Goal: Transaction & Acquisition: Subscribe to service/newsletter

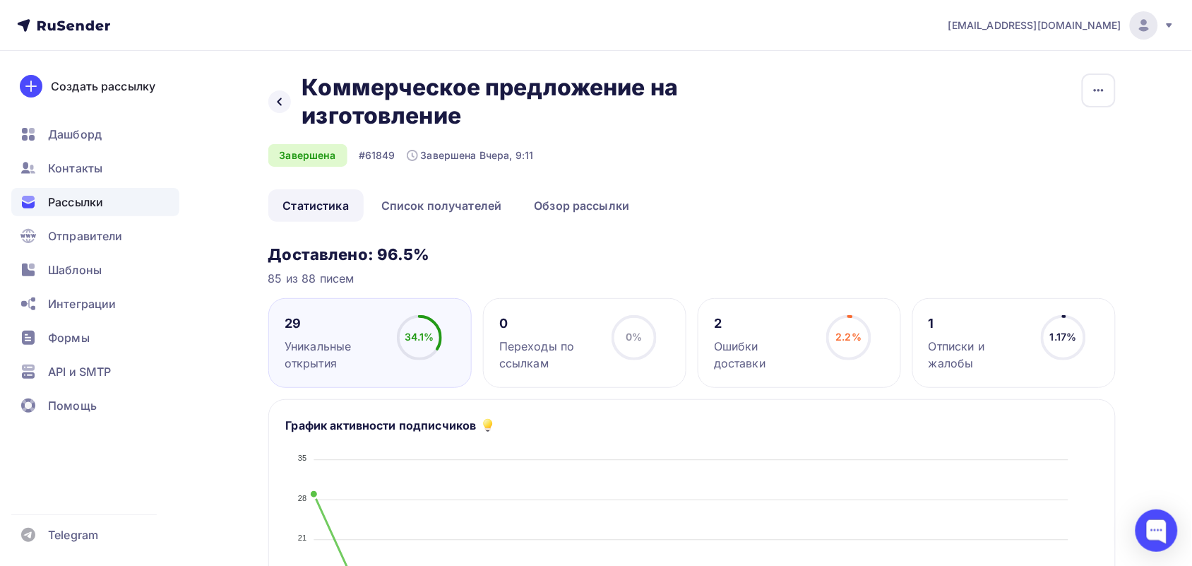
click at [87, 199] on span "Рассылки" at bounding box center [75, 202] width 55 height 17
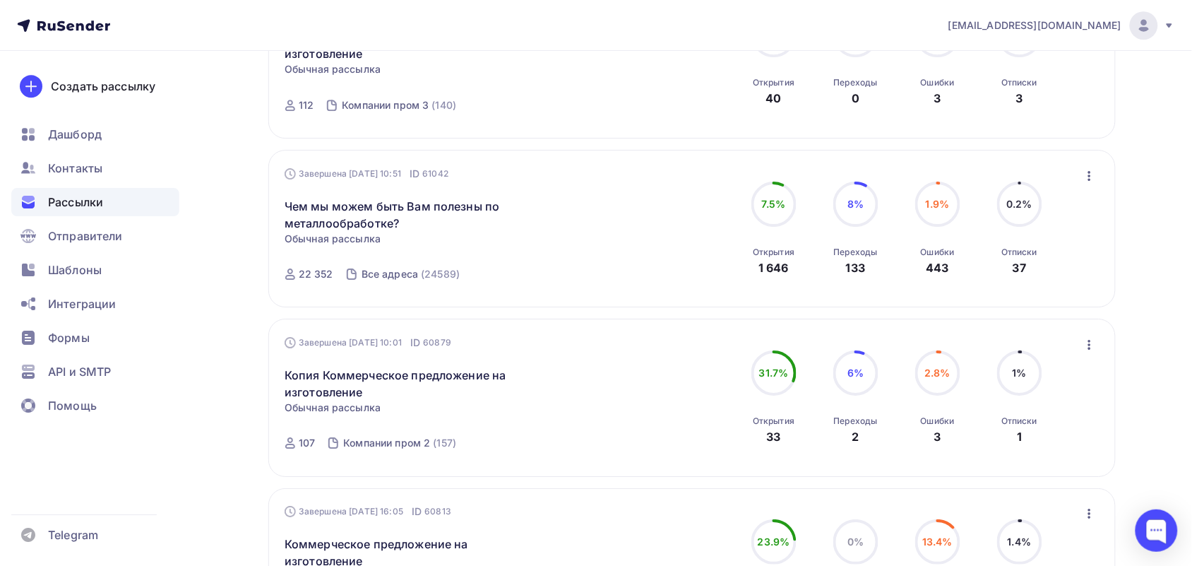
scroll to position [1489, 0]
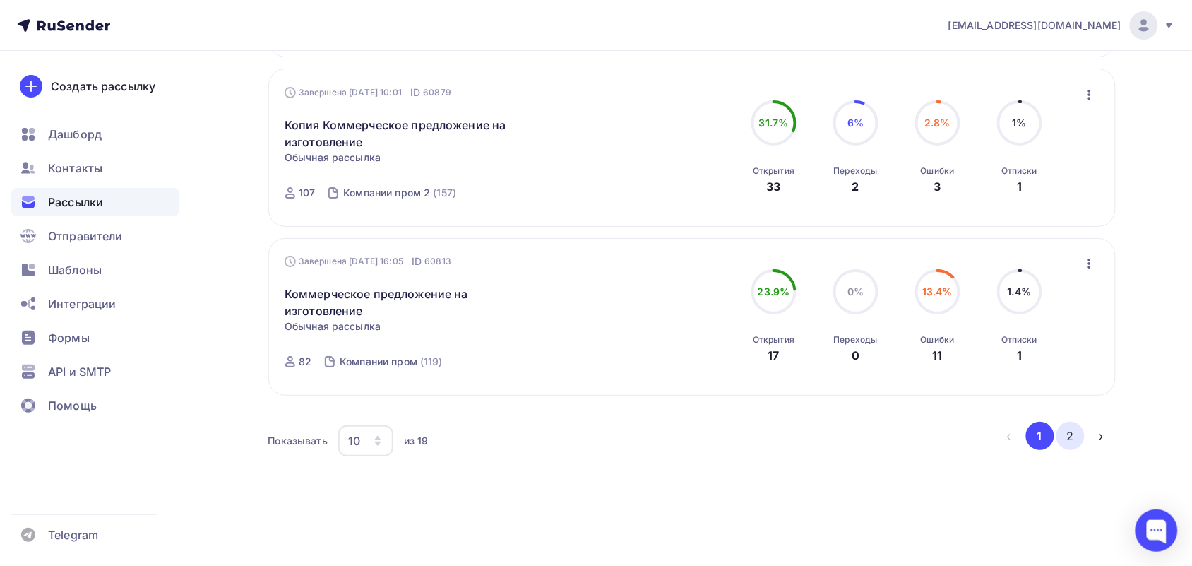
click at [1071, 432] on button "2" at bounding box center [1071, 436] width 28 height 28
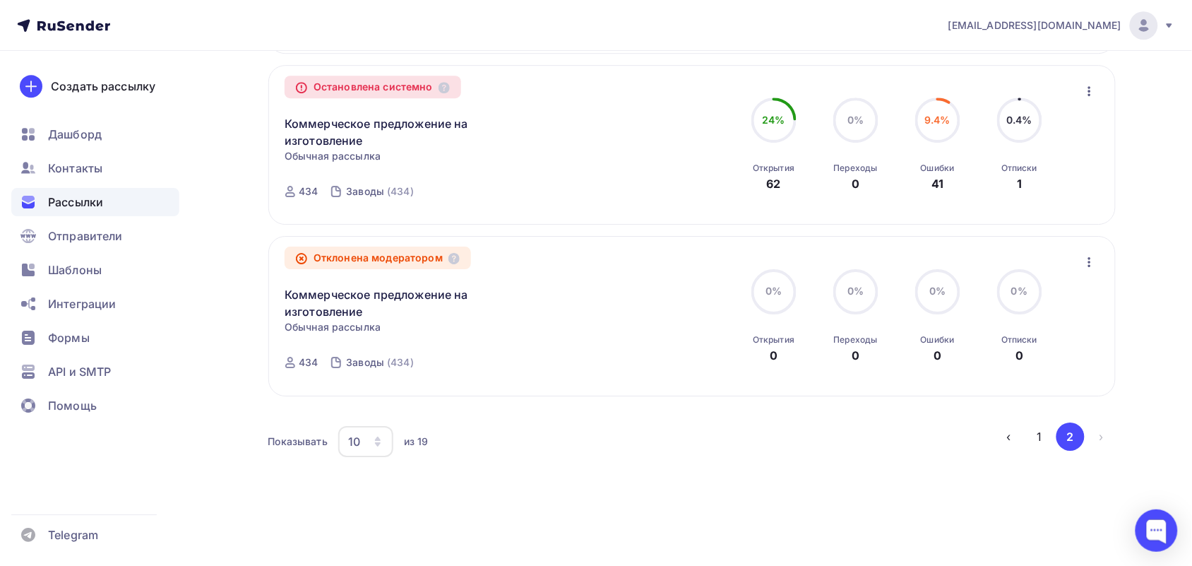
scroll to position [1258, 0]
click at [1039, 437] on button "1" at bounding box center [1040, 436] width 28 height 28
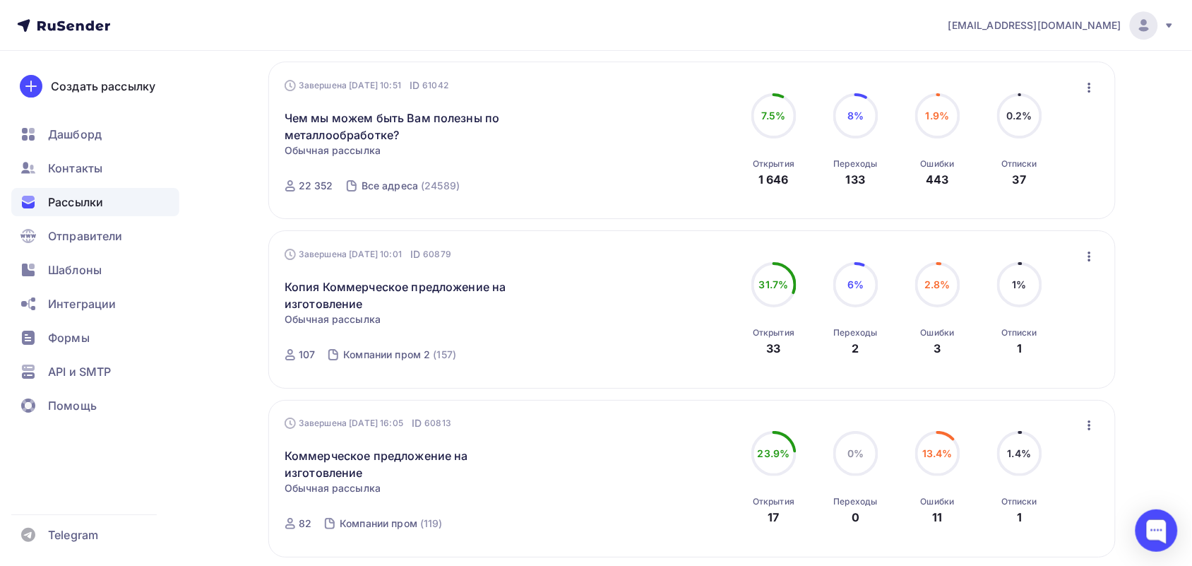
scroll to position [1489, 0]
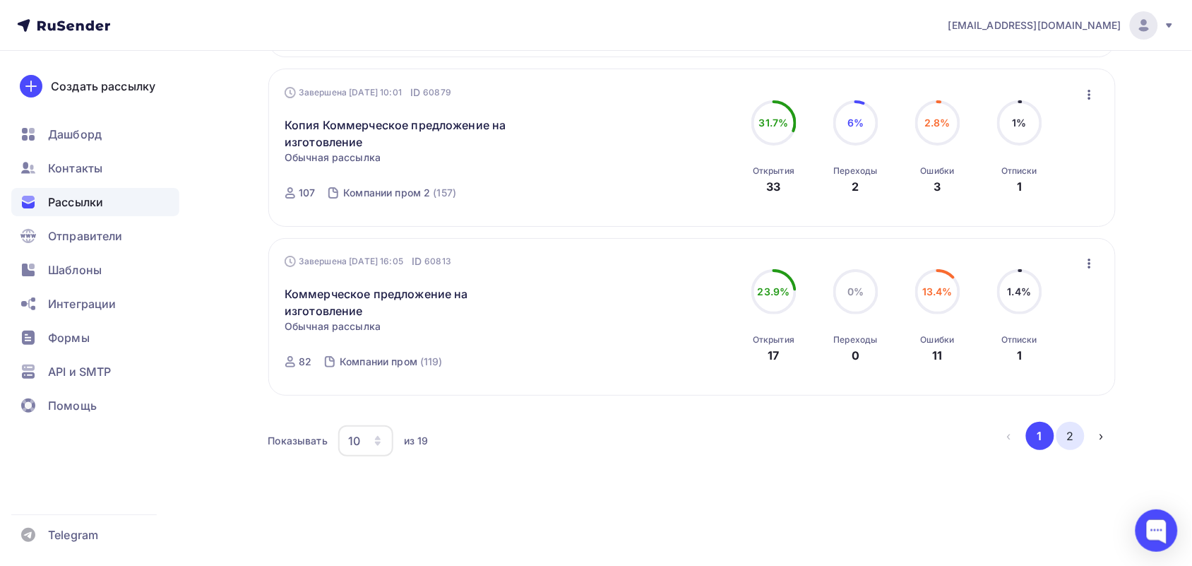
click at [1068, 428] on button "2" at bounding box center [1071, 436] width 28 height 28
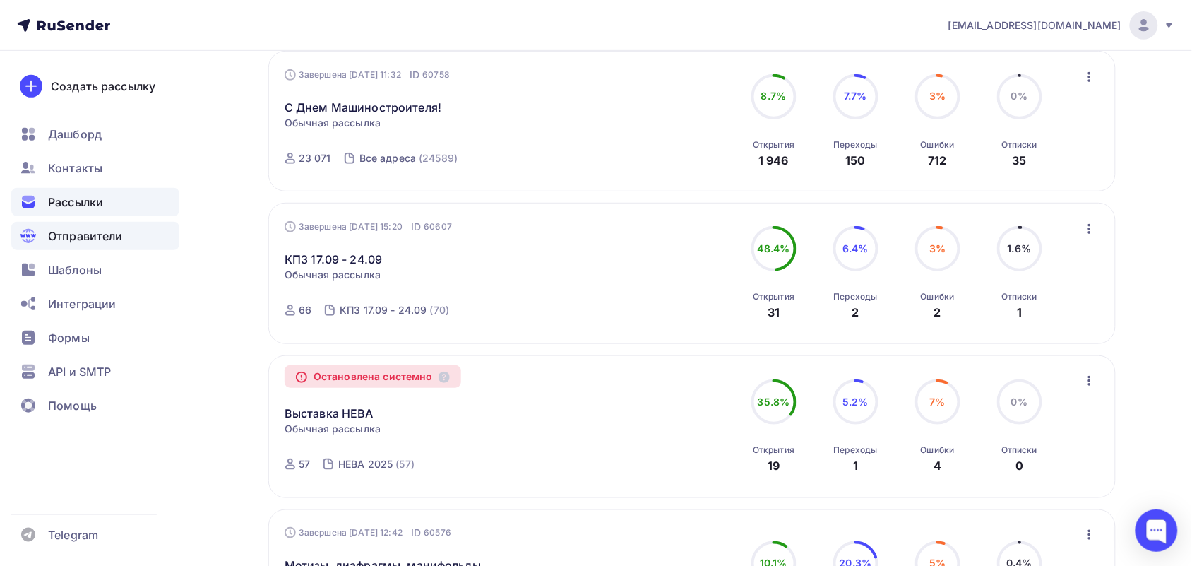
scroll to position [0, 0]
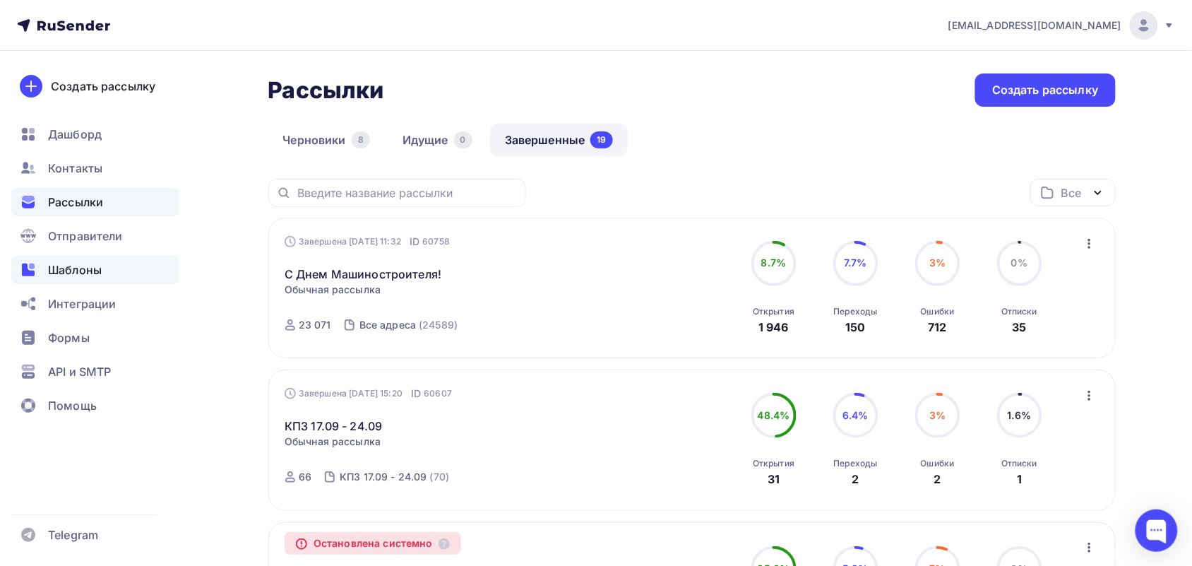
click at [40, 273] on div "Шаблоны" at bounding box center [95, 270] width 168 height 28
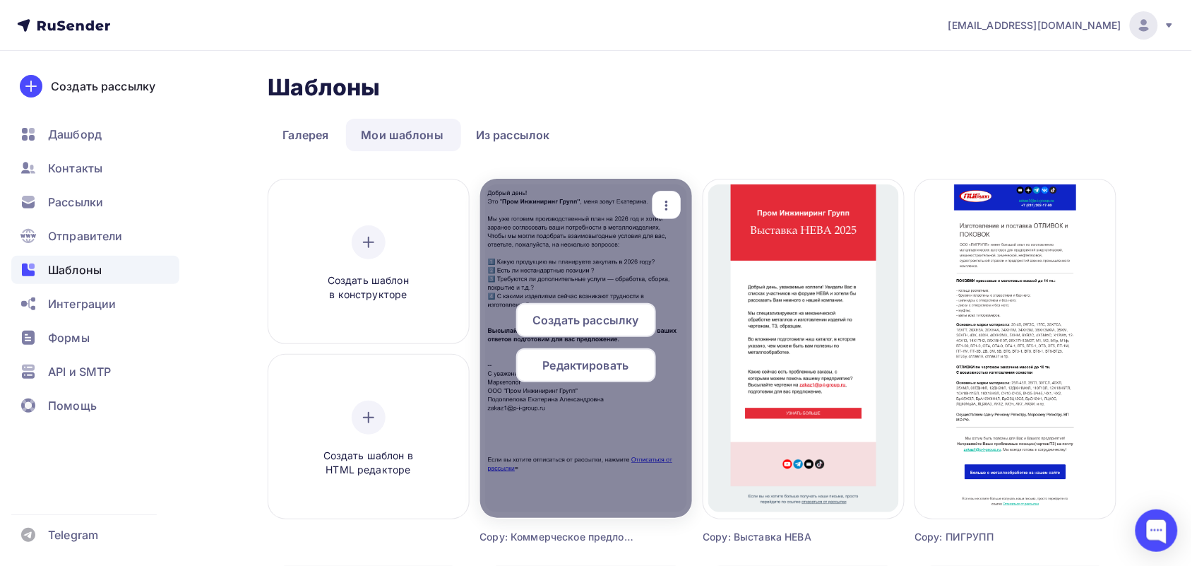
click at [659, 197] on icon "button" at bounding box center [666, 205] width 17 height 17
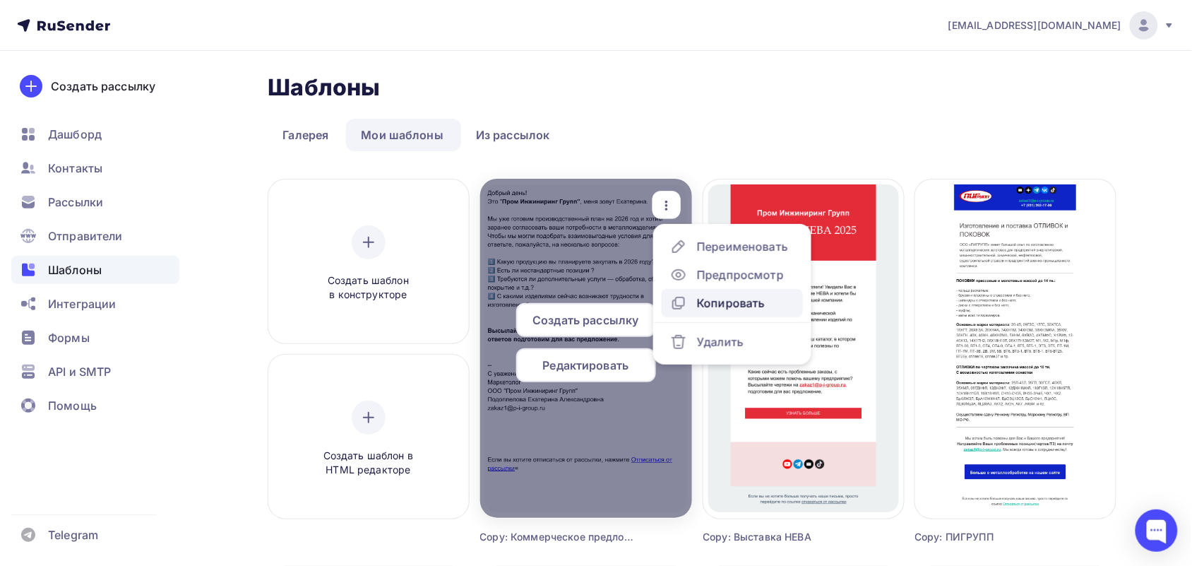
click at [697, 298] on div "Копировать" at bounding box center [731, 303] width 68 height 17
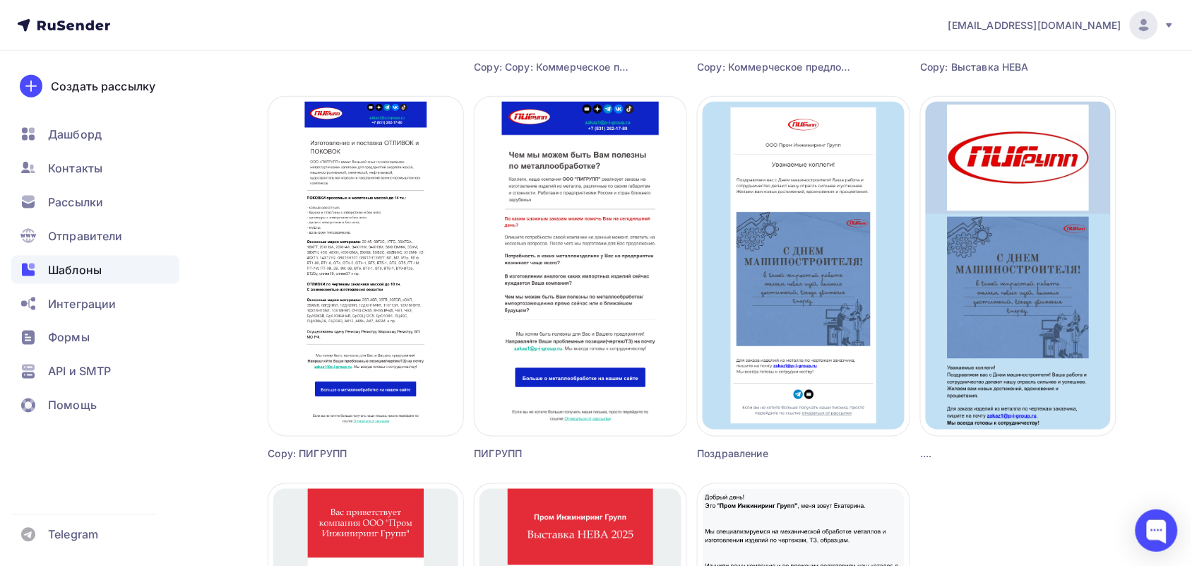
scroll to position [28, 0]
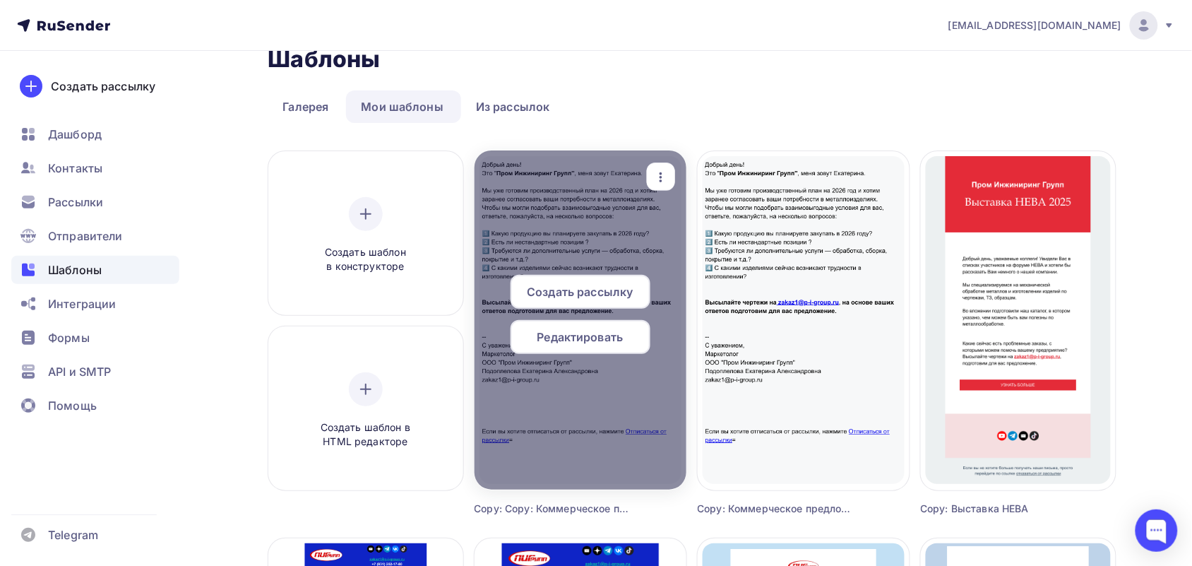
click at [598, 286] on span "Создать рассылку" at bounding box center [580, 291] width 106 height 17
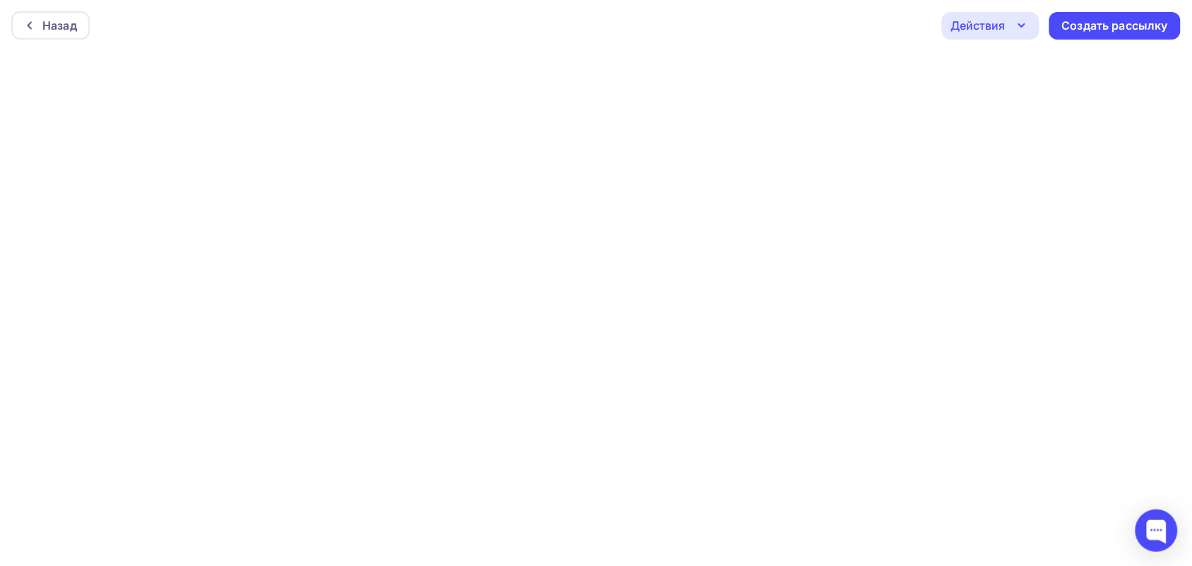
click at [970, 32] on div "Действия" at bounding box center [979, 25] width 54 height 17
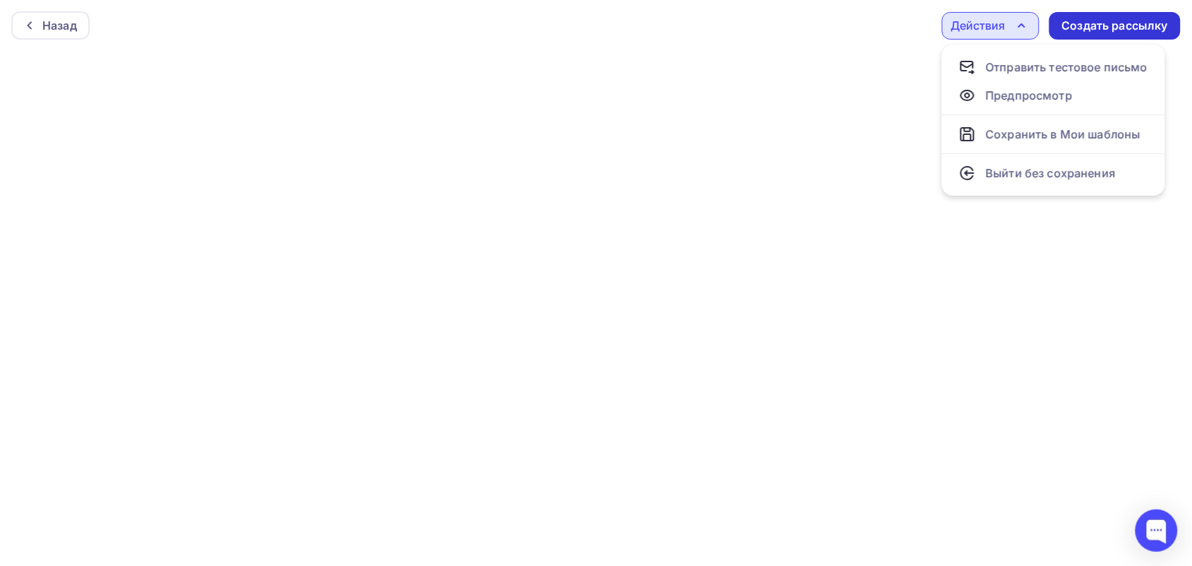
click at [1084, 30] on div "Создать рассылку" at bounding box center [1115, 26] width 106 height 16
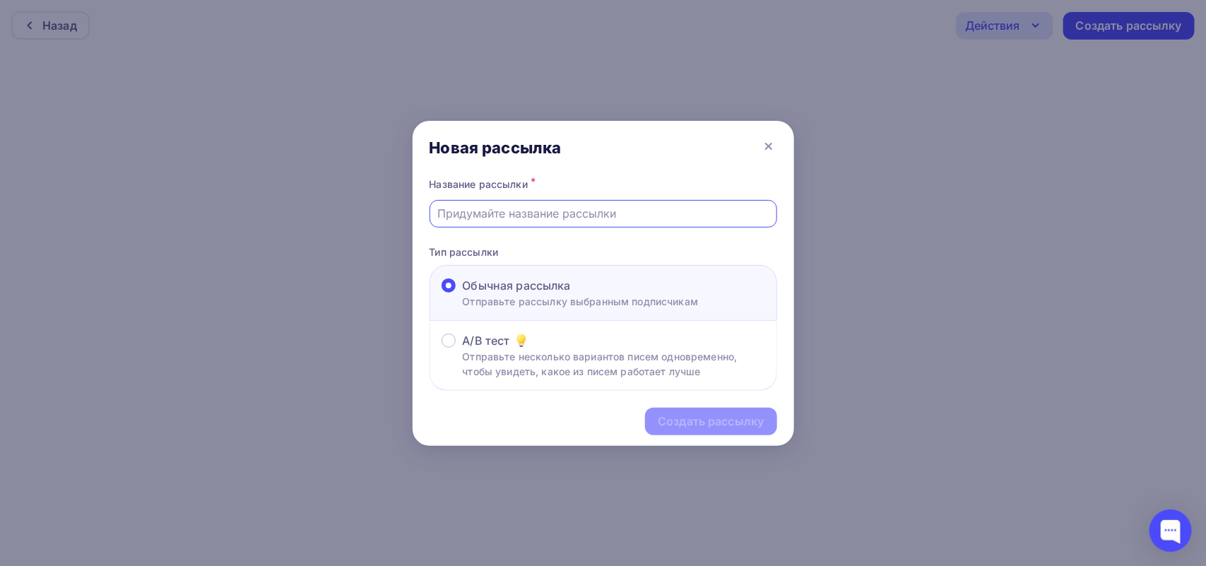
click at [456, 217] on input "text" at bounding box center [602, 213] width 331 height 17
paste input "Изготовление штампов и пресс-форм"
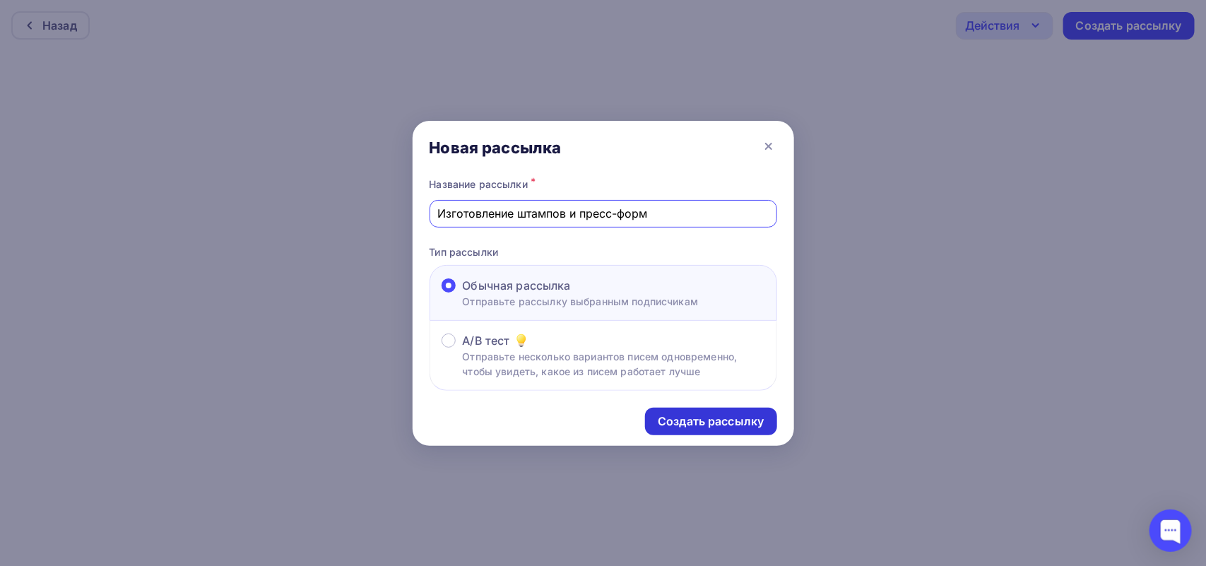
type input "Изготовление штампов и пресс-форм"
click at [707, 427] on div "Создать рассылку" at bounding box center [711, 421] width 106 height 16
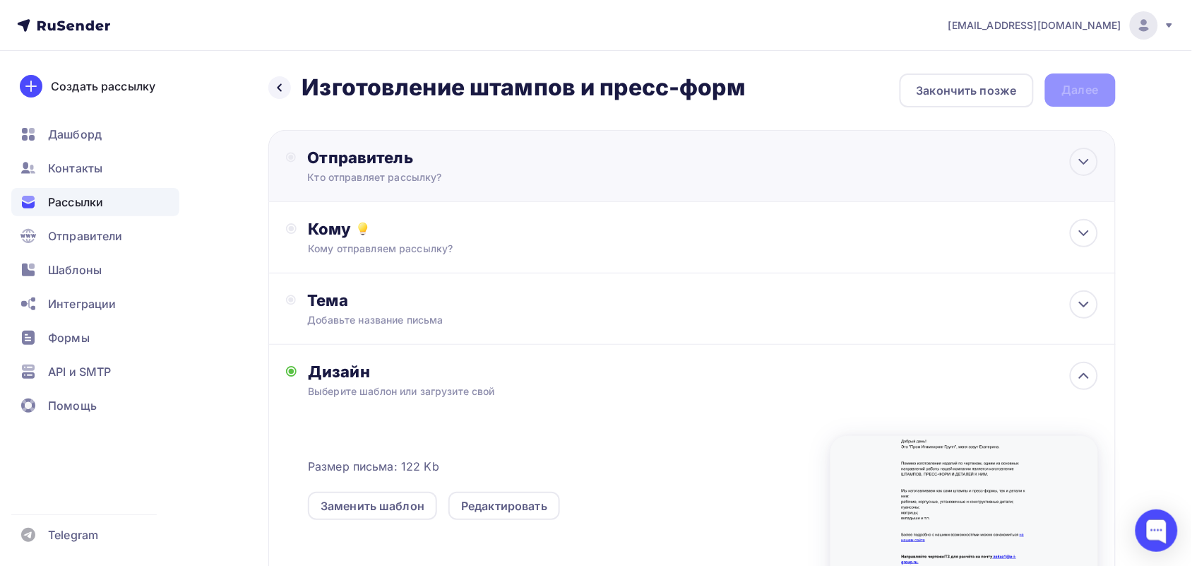
click at [502, 152] on div "Отправитель" at bounding box center [460, 158] width 306 height 20
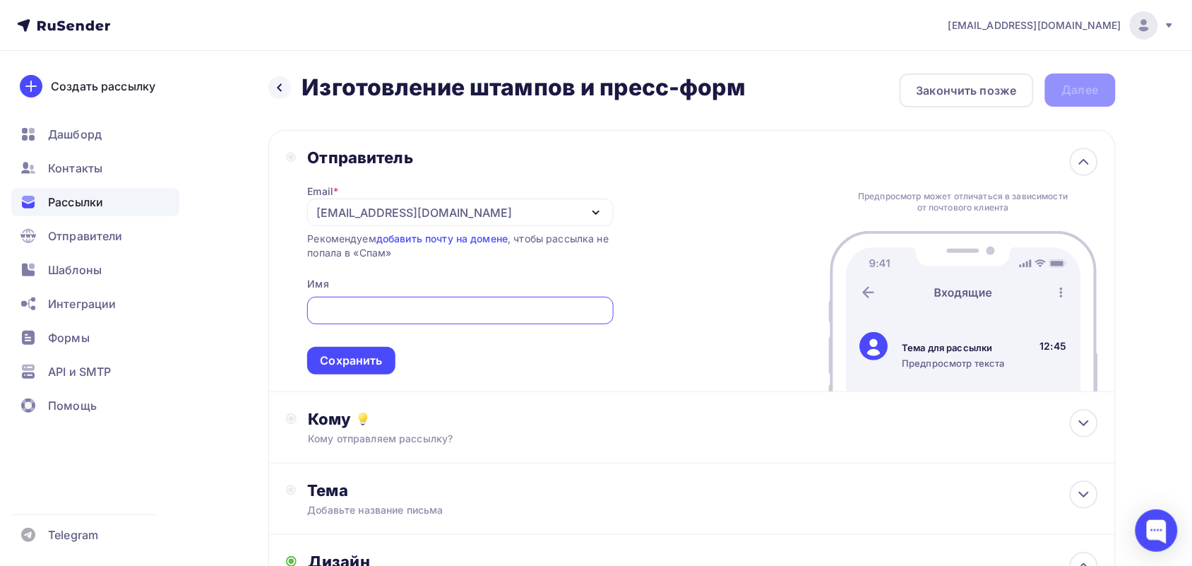
click at [443, 315] on input "text" at bounding box center [461, 310] width 290 height 17
type input "ПИГРУПП"
click at [352, 359] on div "Сохранить" at bounding box center [351, 360] width 62 height 16
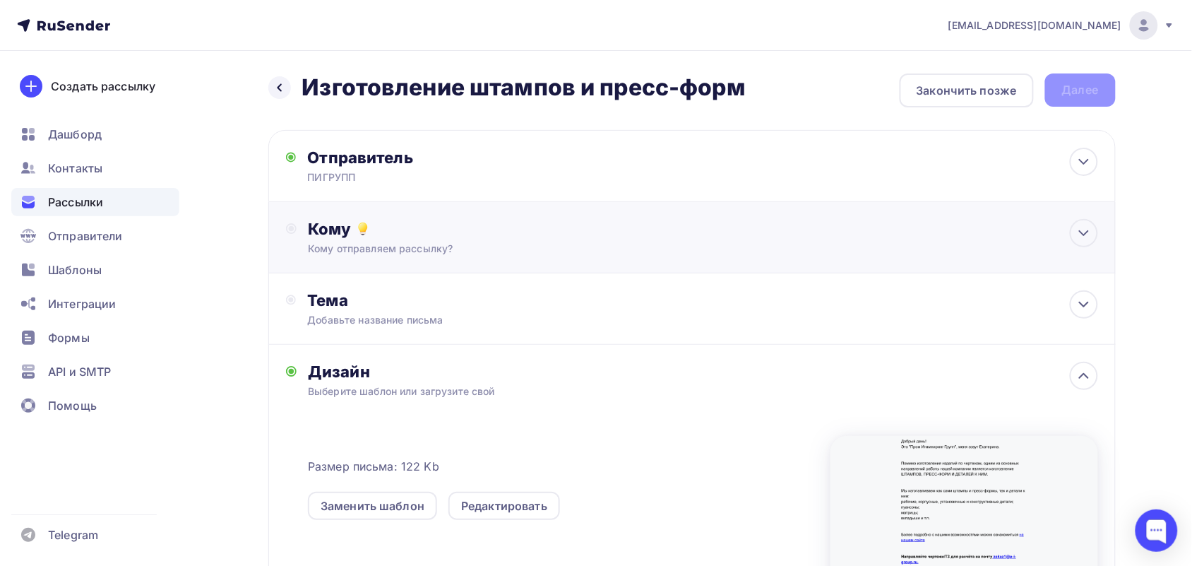
click at [390, 244] on div "Кому отправляем рассылку?" at bounding box center [663, 249] width 711 height 14
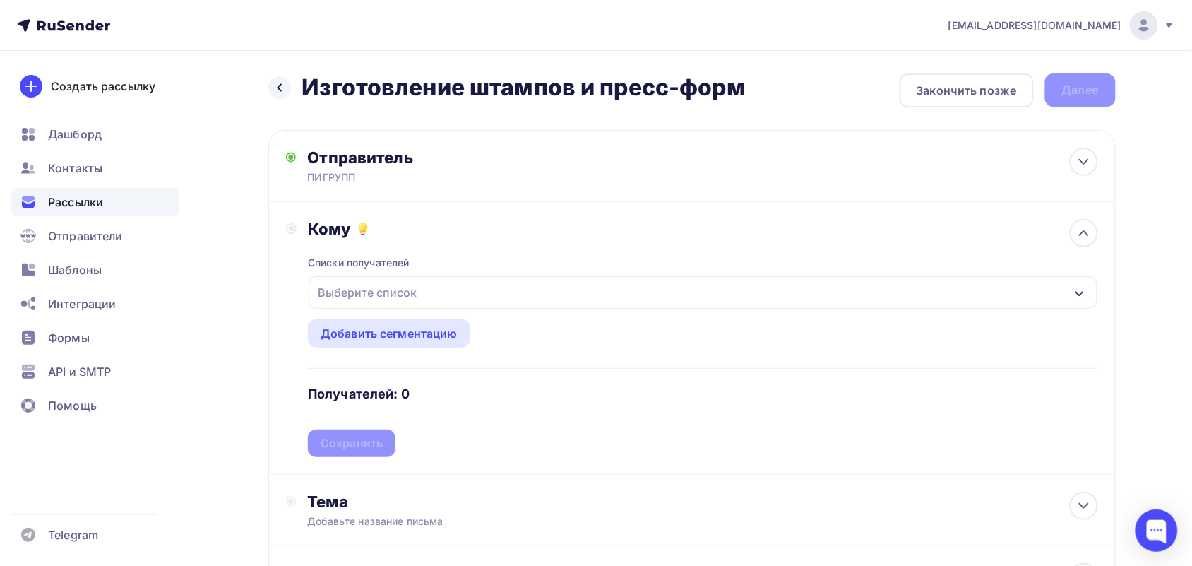
click at [372, 294] on div "Выберите список" at bounding box center [367, 292] width 110 height 25
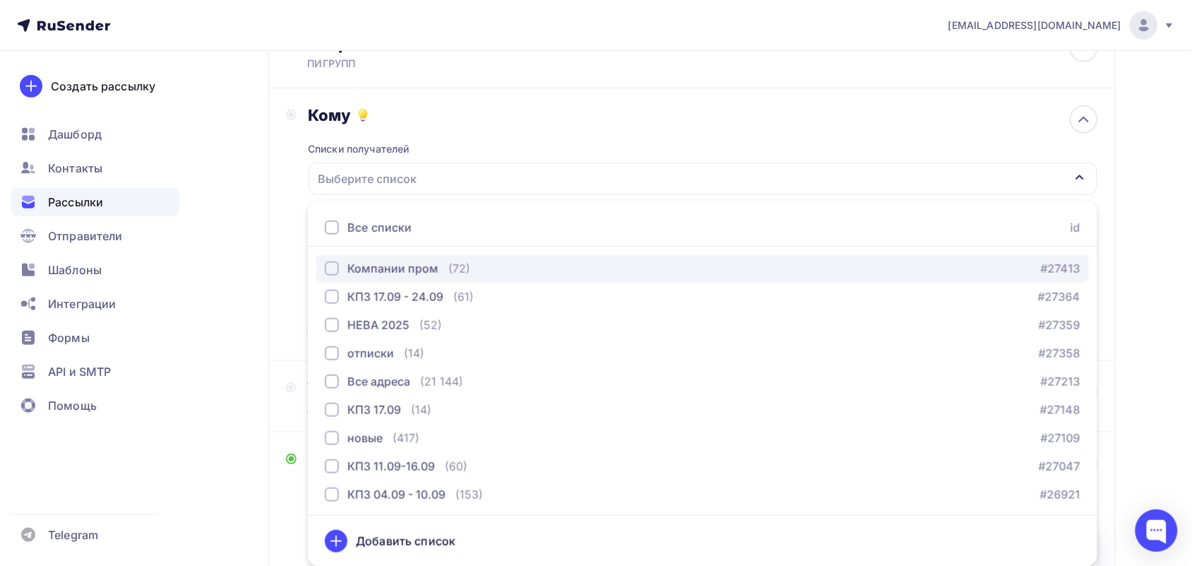
scroll to position [172, 0]
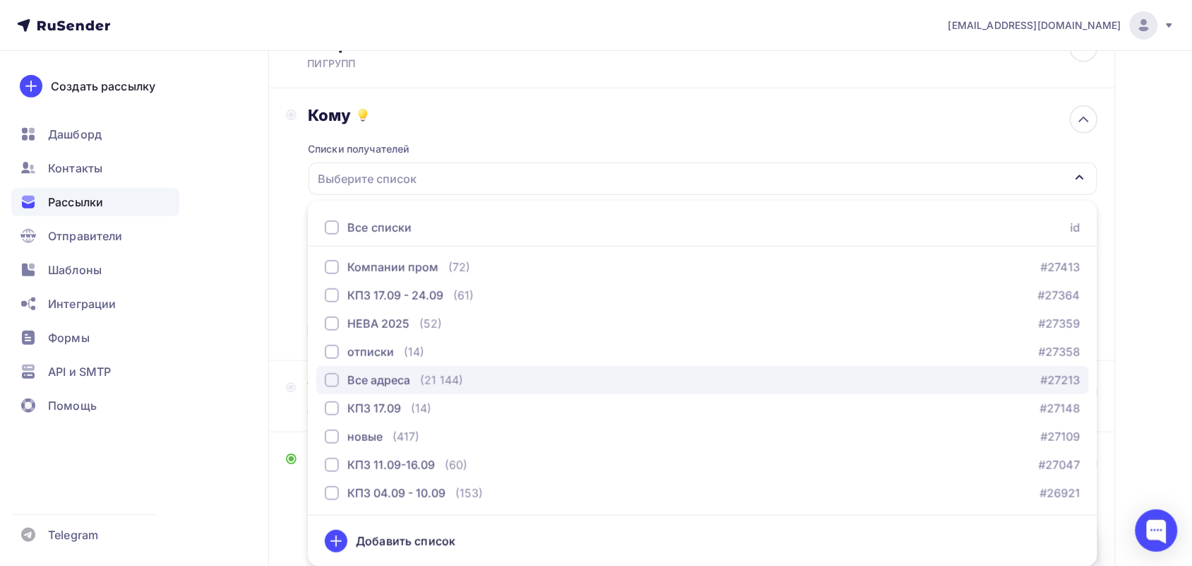
click at [332, 376] on div "button" at bounding box center [332, 380] width 14 height 14
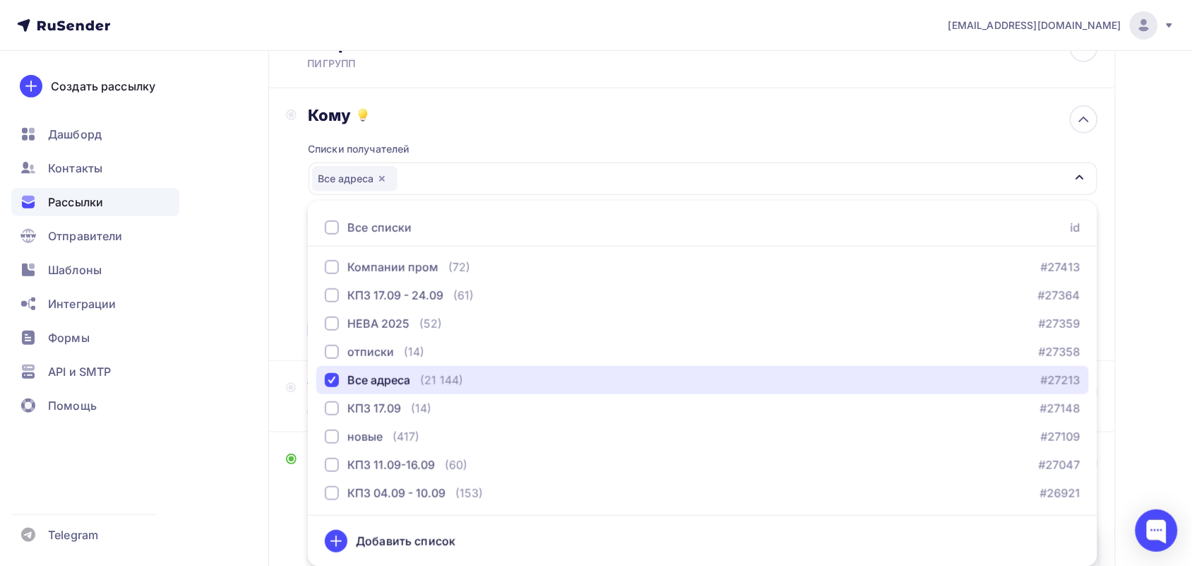
click at [461, 164] on div "Все адреса" at bounding box center [703, 178] width 788 height 32
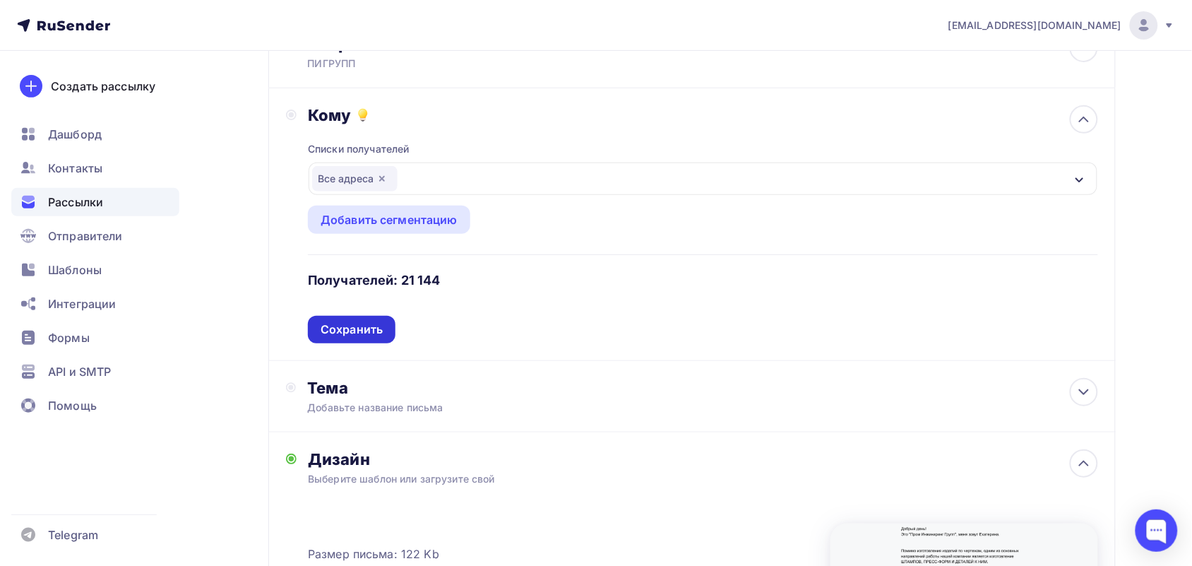
click at [372, 319] on div "Сохранить" at bounding box center [352, 330] width 88 height 28
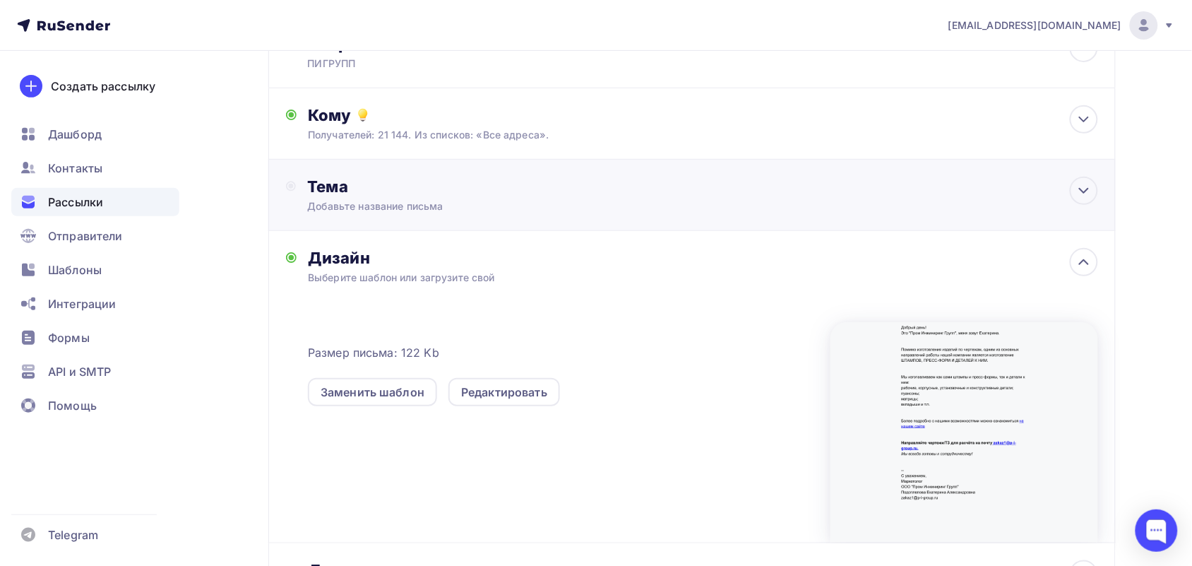
click at [345, 177] on div "Тема" at bounding box center [446, 187] width 279 height 20
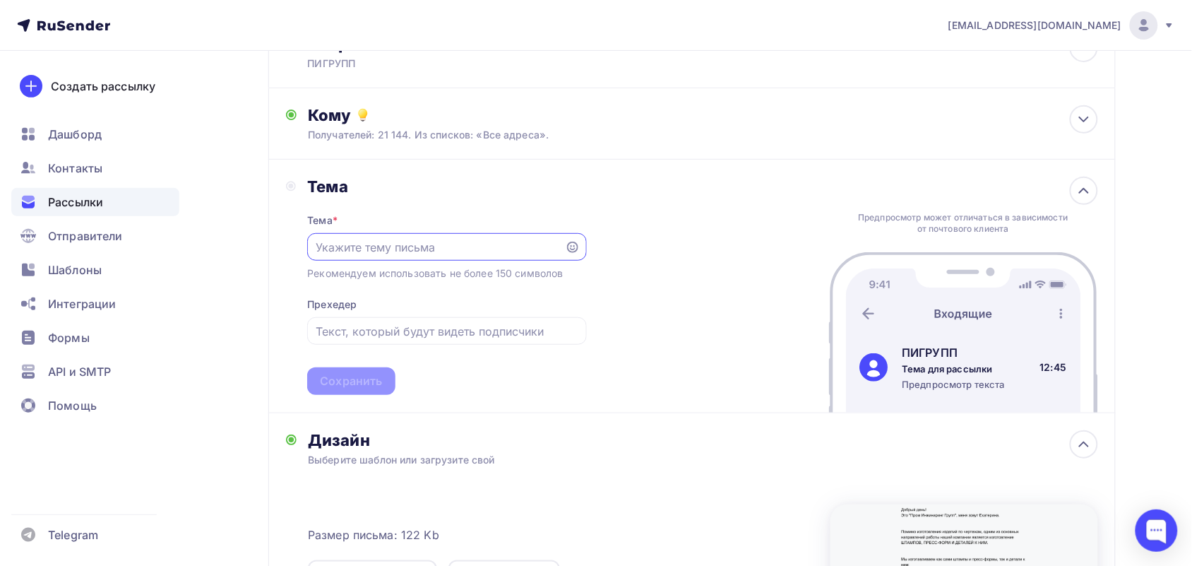
scroll to position [0, 0]
click at [381, 239] on input "text" at bounding box center [437, 247] width 242 height 17
paste input "Изготовление штампов и пресс-форм"
type input "Изготовление штампов и пресс-форм"
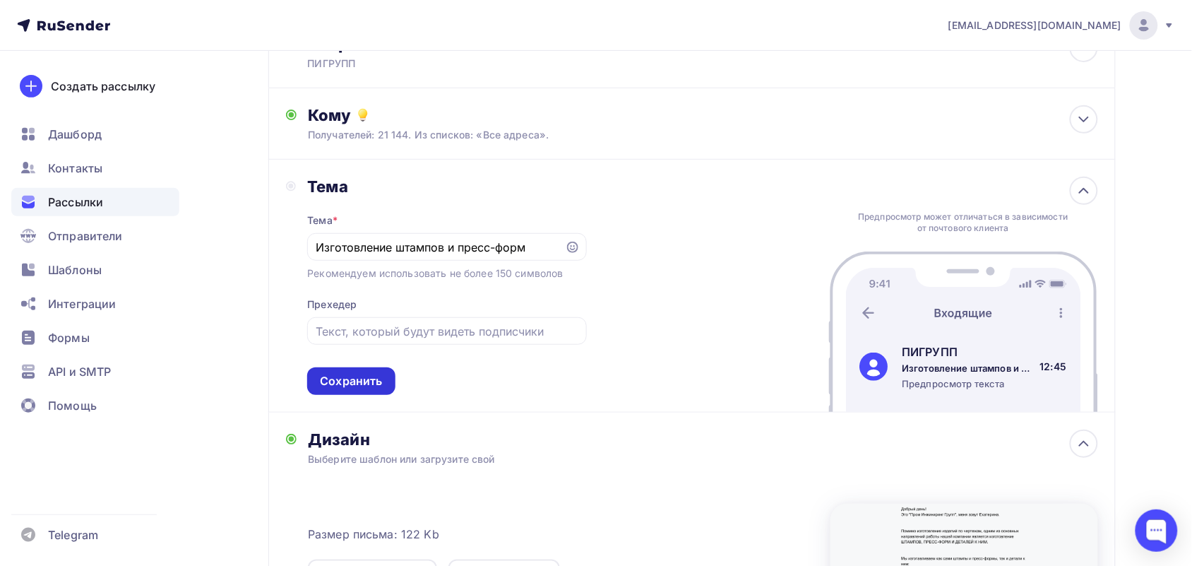
click at [358, 375] on div "Сохранить" at bounding box center [351, 381] width 62 height 16
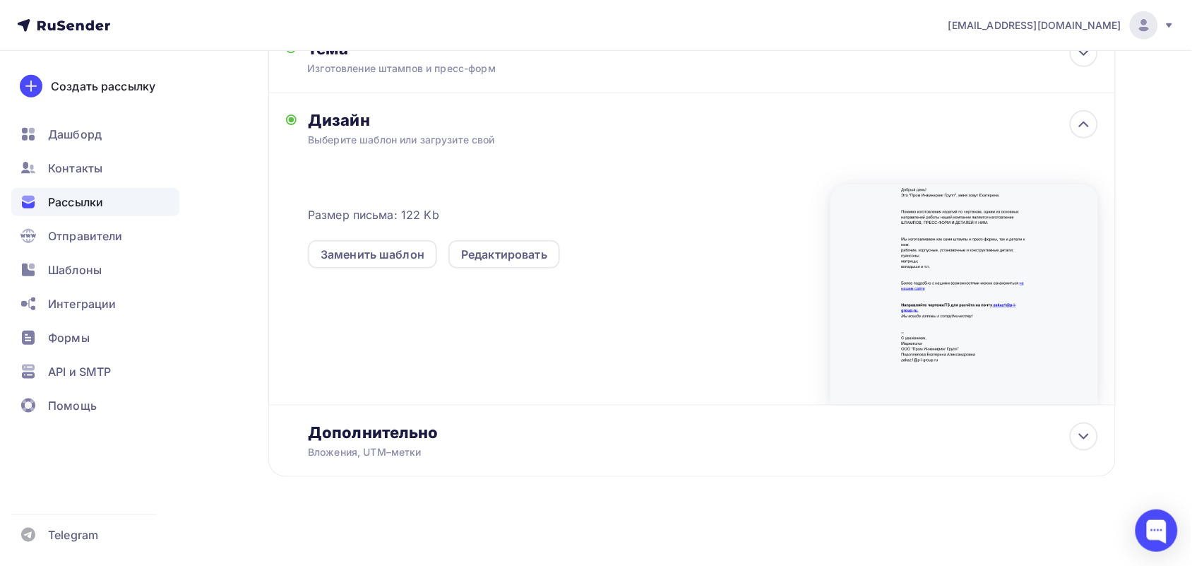
scroll to position [253, 0]
click at [386, 474] on div "Дополнительно Вложения, UTM–метки Вложения Добавить файл Максимальный суммарный…" at bounding box center [692, 439] width 848 height 71
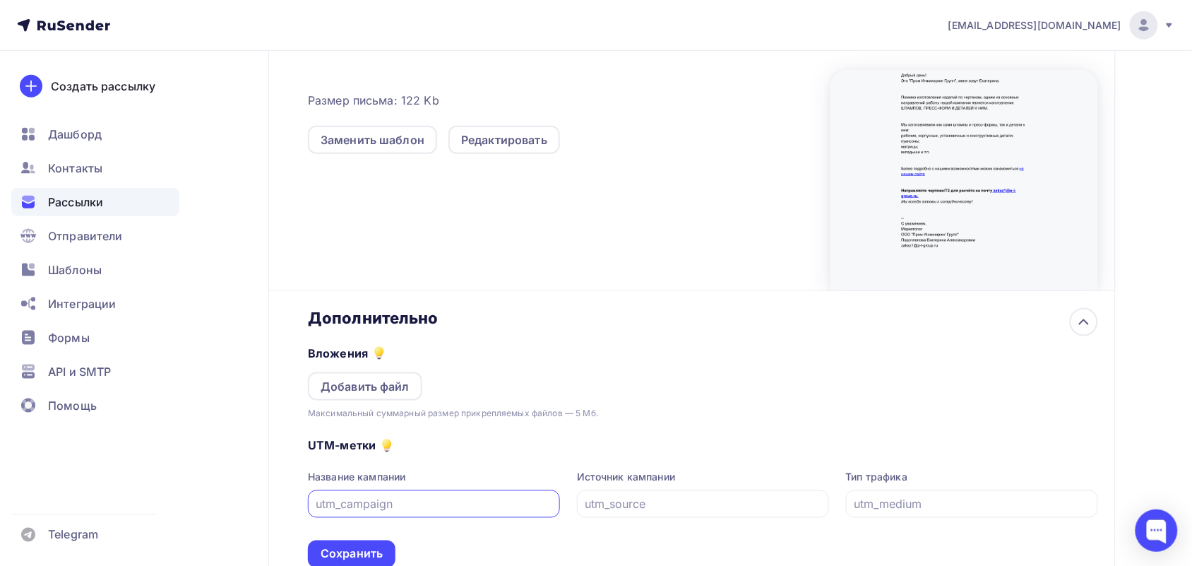
scroll to position [475, 0]
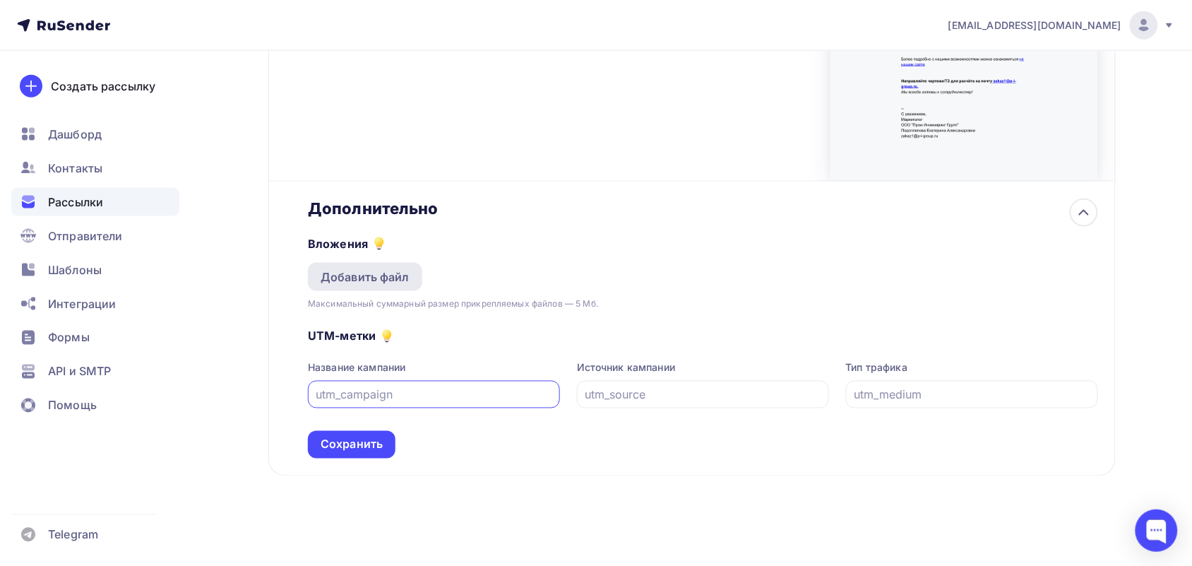
drag, startPoint x: 371, startPoint y: 237, endPoint x: 372, endPoint y: 266, distance: 29.0
click at [372, 266] on div "Вложения Добавить файл Максимальный суммарный размер прикрепляемых файлов — 5 М…" at bounding box center [703, 264] width 790 height 93
click at [372, 269] on div "Добавить файл" at bounding box center [365, 276] width 89 height 17
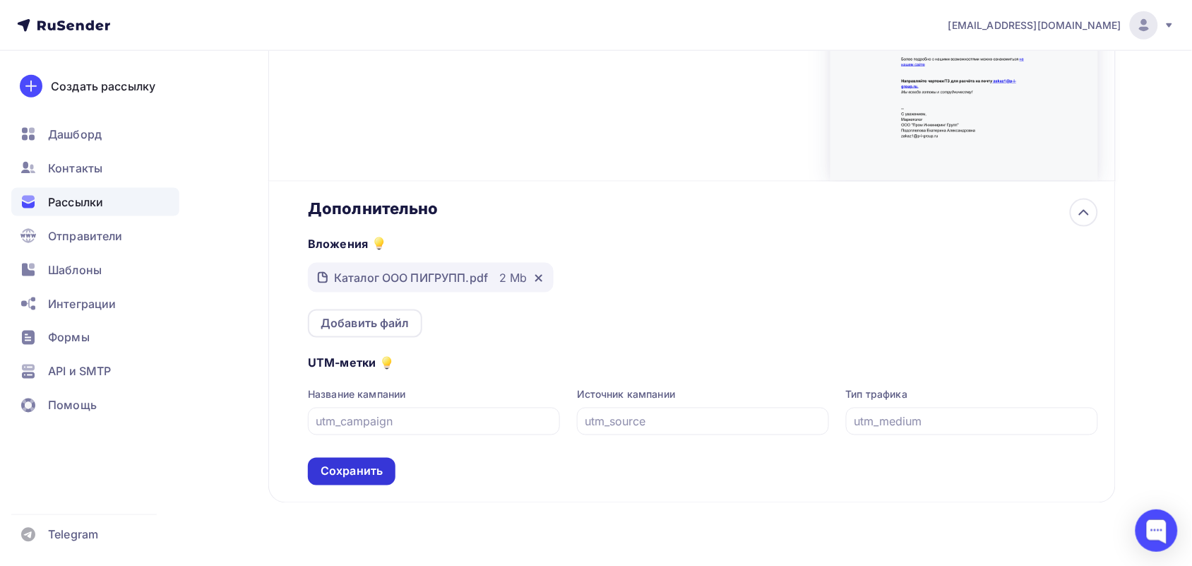
click at [340, 473] on div "Сохранить" at bounding box center [352, 471] width 62 height 16
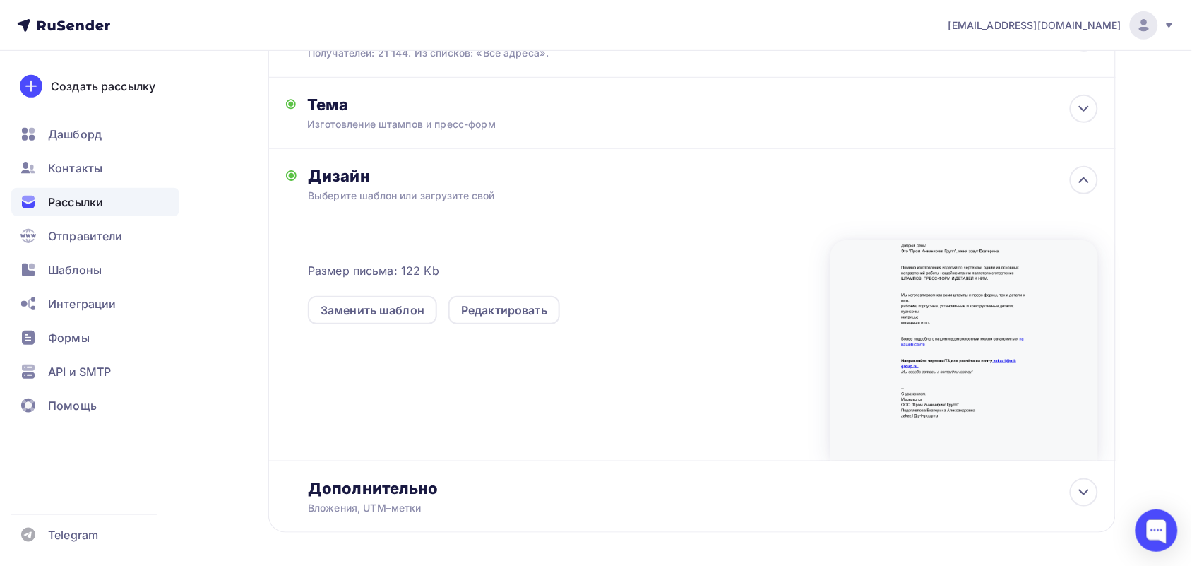
scroll to position [165, 0]
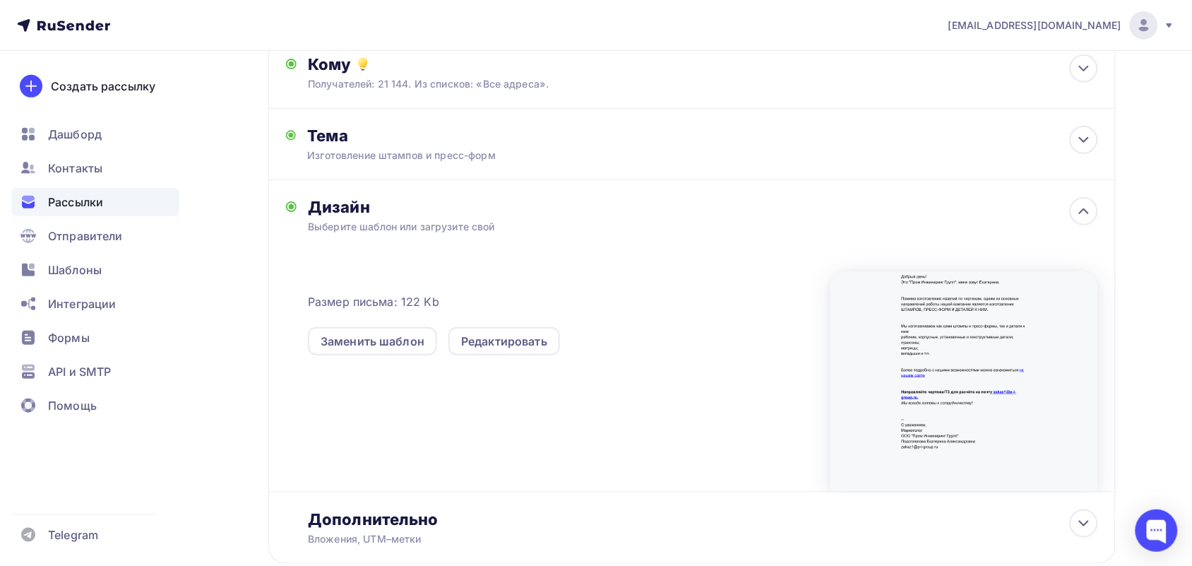
click at [922, 372] on div at bounding box center [965, 381] width 268 height 220
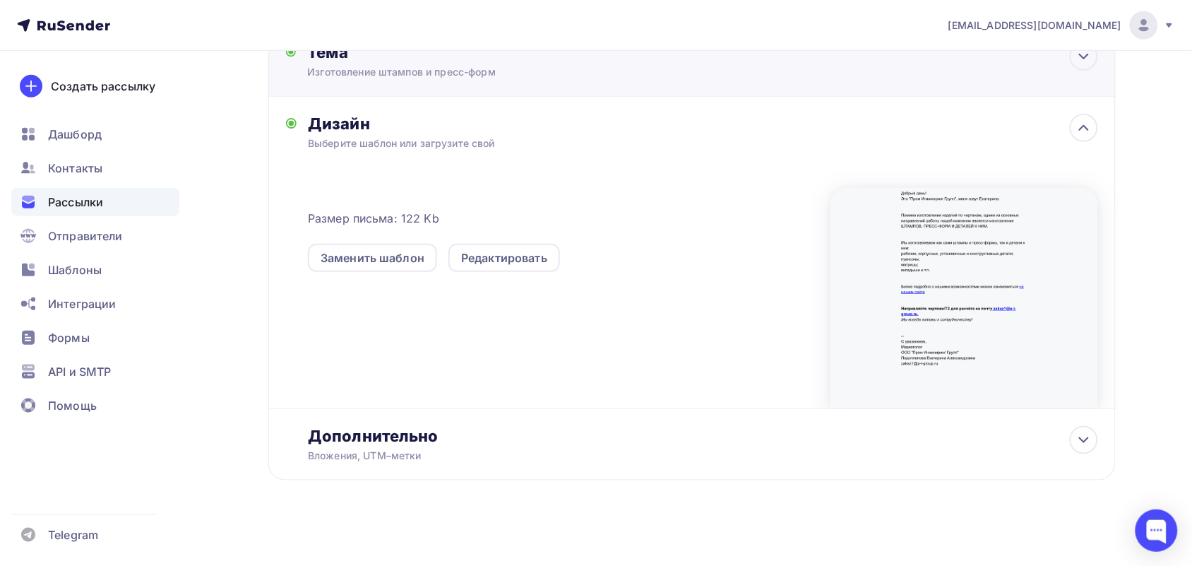
scroll to position [253, 0]
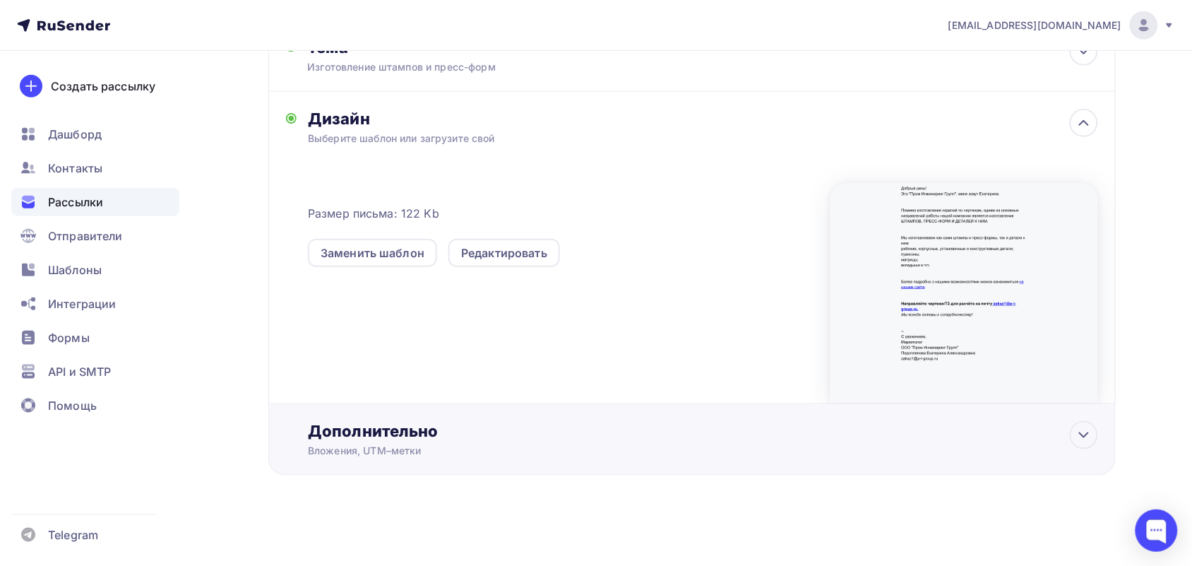
click at [433, 463] on div "Дополнительно Вложения, UTM–метки Вложения Каталог ООО ПИГРУПП.pdf 2 Mb Добавит…" at bounding box center [692, 439] width 848 height 71
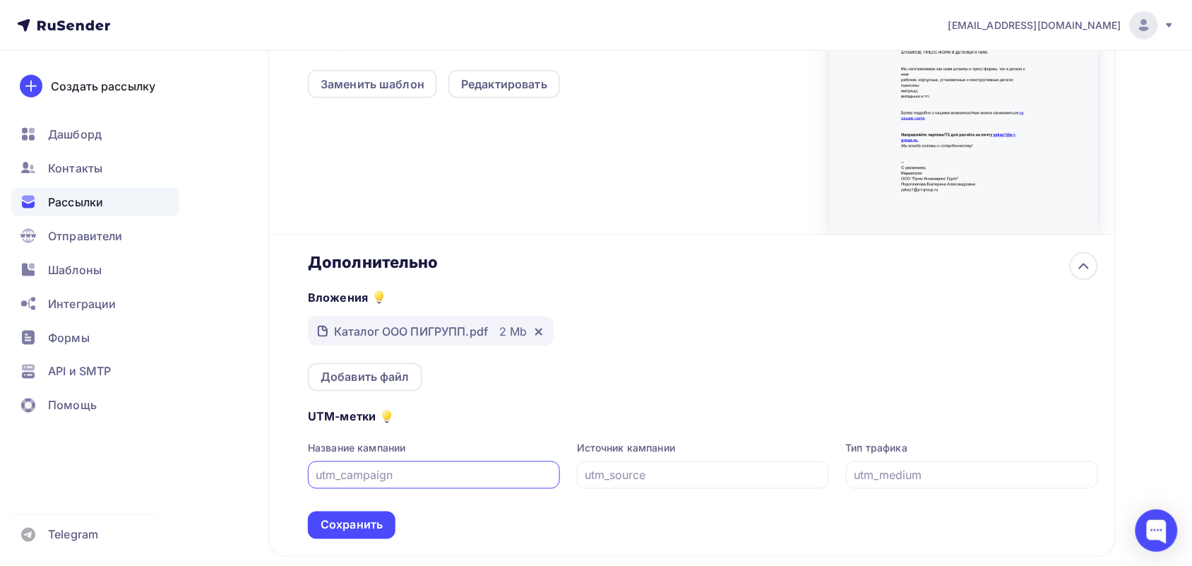
scroll to position [429, 0]
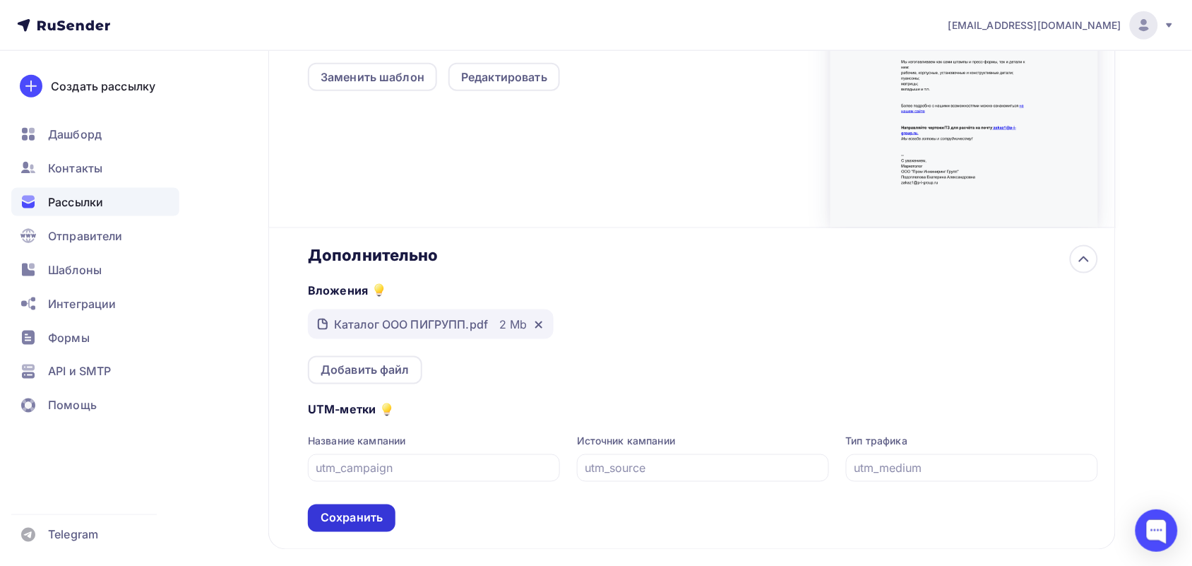
click at [351, 516] on div "Сохранить" at bounding box center [352, 518] width 62 height 16
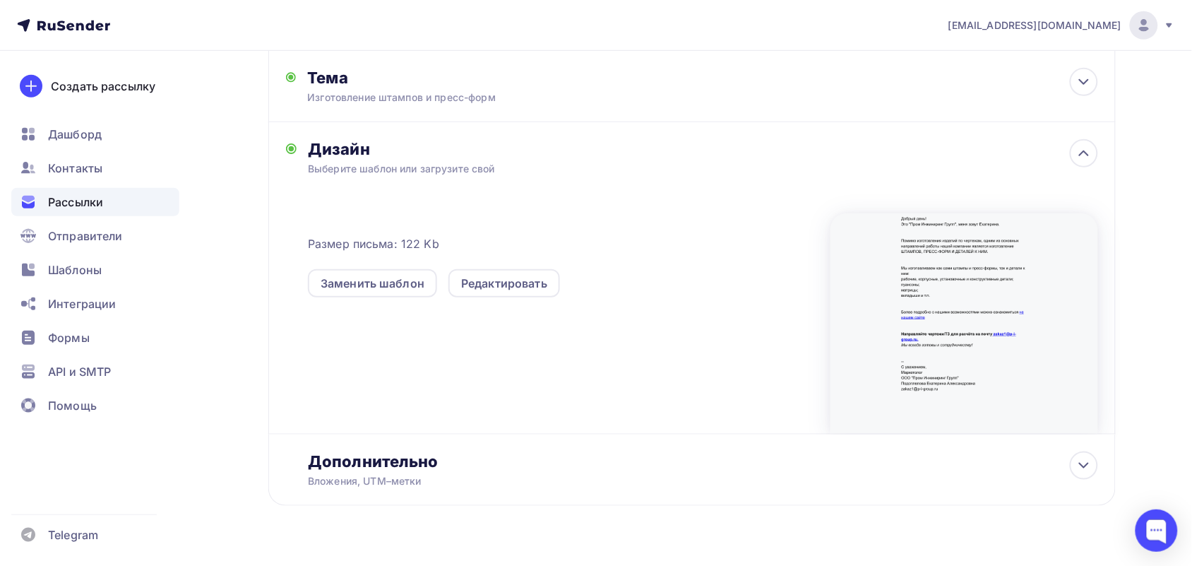
scroll to position [253, 0]
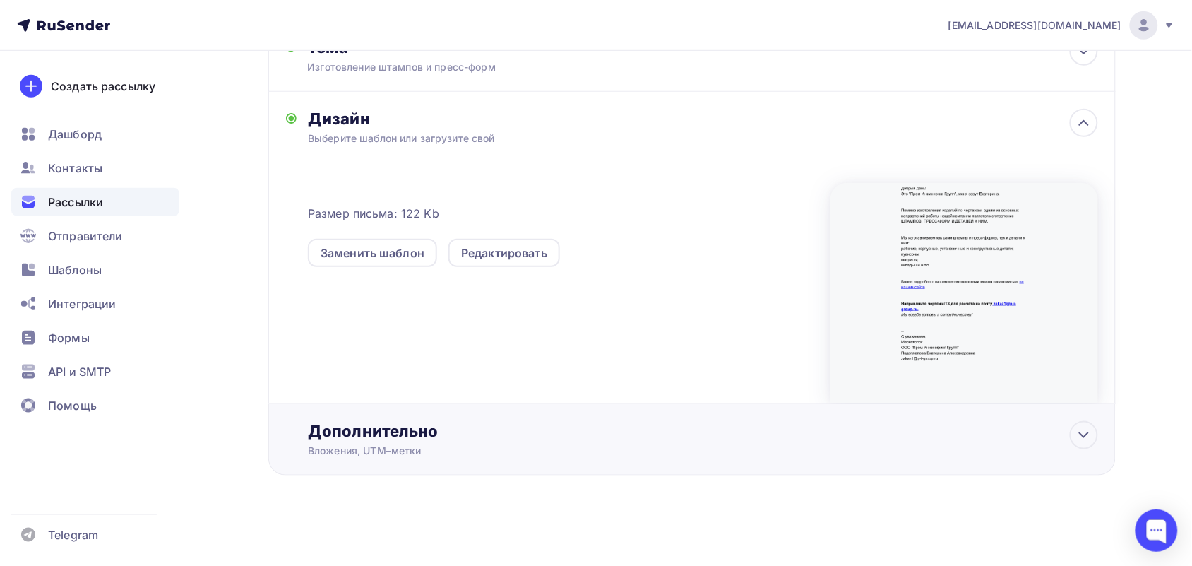
click at [475, 418] on div "Дополнительно Вложения, UTM–метки Вложения Каталог ООО ПИГРУПП.pdf 2 Mb Добавит…" at bounding box center [692, 439] width 848 height 71
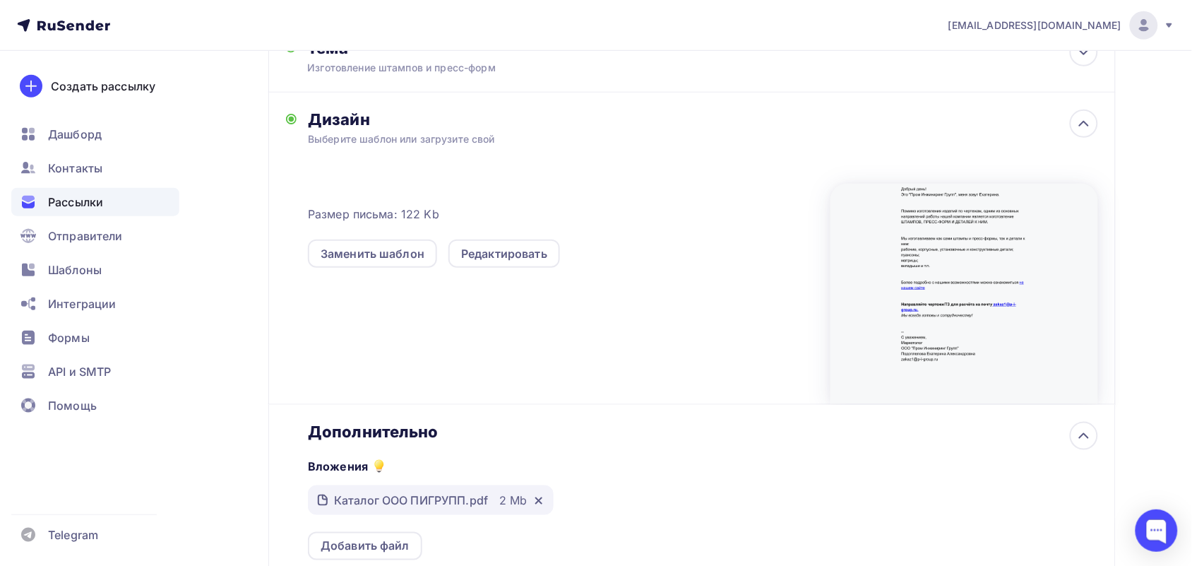
scroll to position [0, 0]
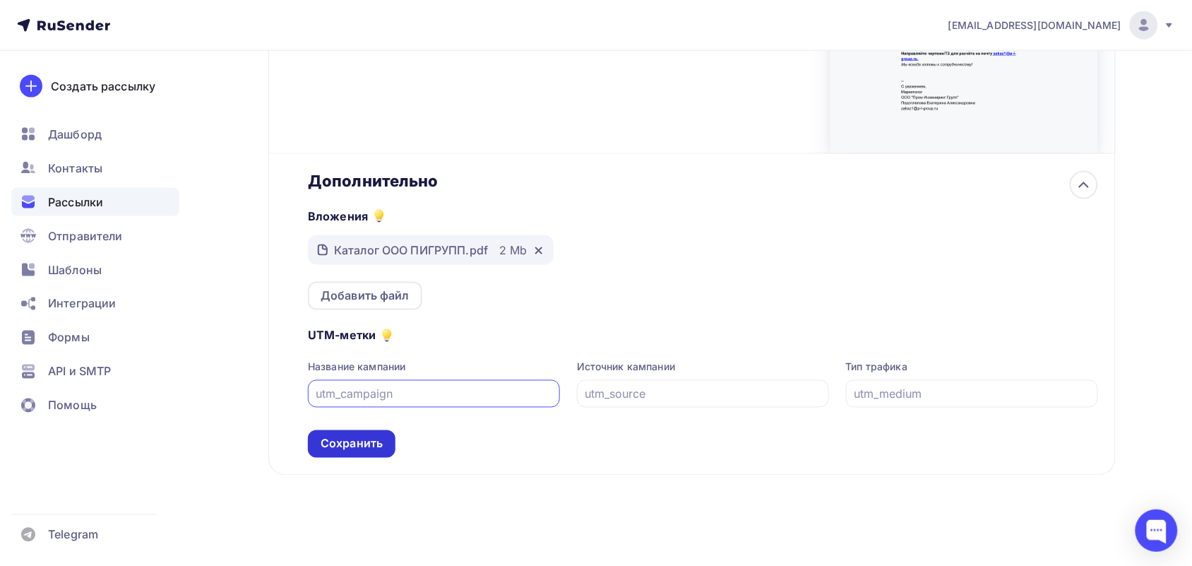
click at [343, 446] on div "Сохранить" at bounding box center [352, 444] width 62 height 16
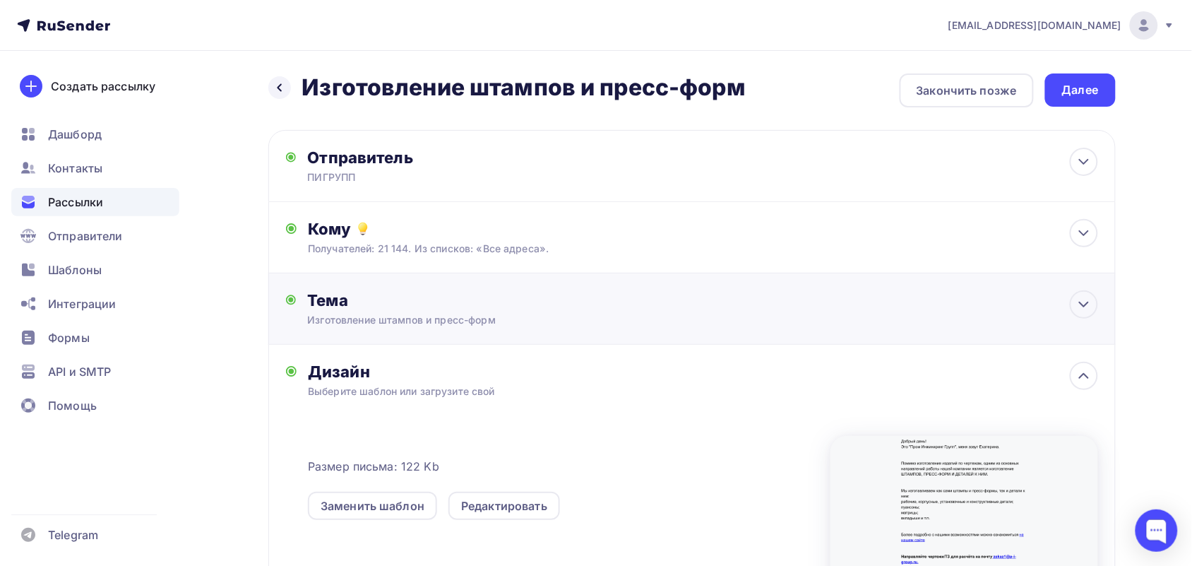
drag, startPoint x: 1086, startPoint y: 85, endPoint x: 1089, endPoint y: 95, distance: 10.1
click at [1089, 95] on div "Далее" at bounding box center [1080, 90] width 37 height 16
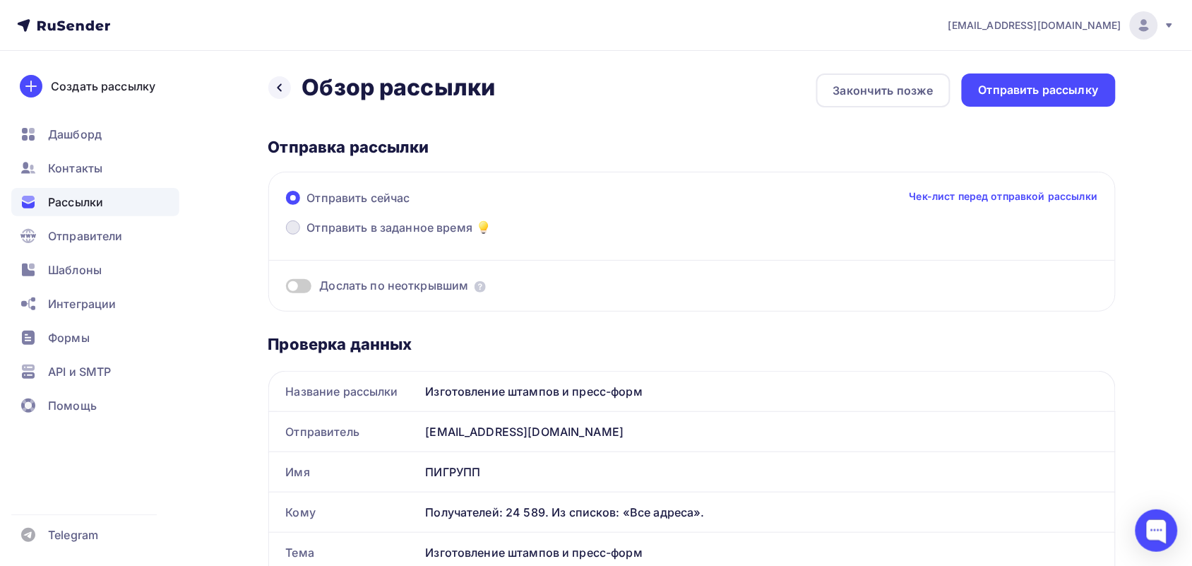
click at [301, 234] on label "Отправить в заданное время" at bounding box center [389, 229] width 207 height 20
click at [307, 236] on input "Отправить в заданное время" at bounding box center [307, 236] width 0 height 0
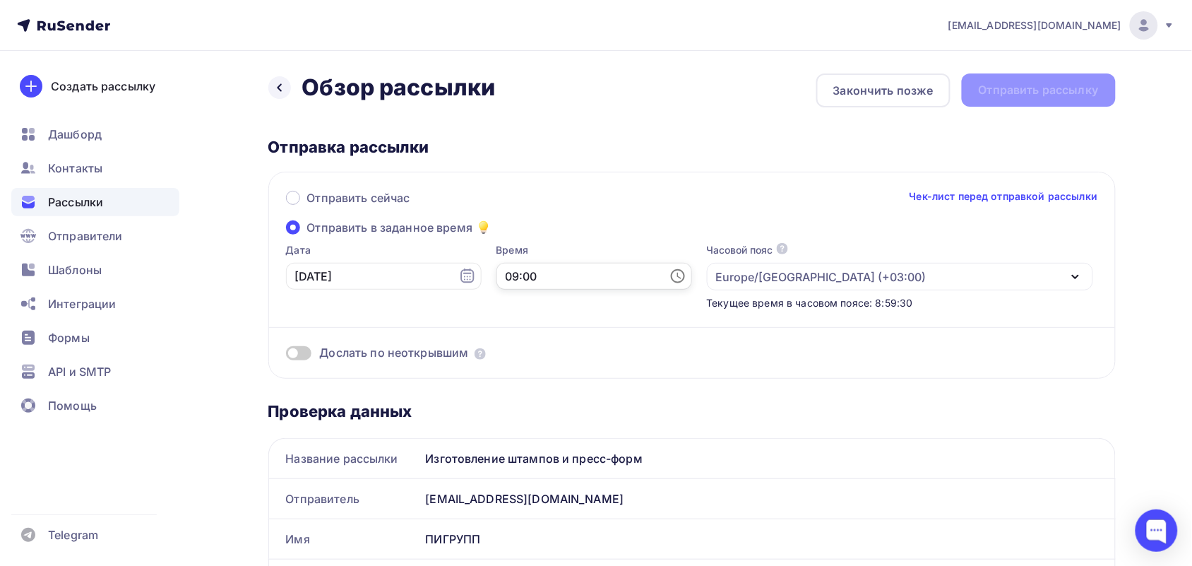
click at [562, 276] on input "09:00" at bounding box center [595, 276] width 196 height 27
click at [511, 325] on li "10" at bounding box center [519, 325] width 76 height 23
type input "10:00"
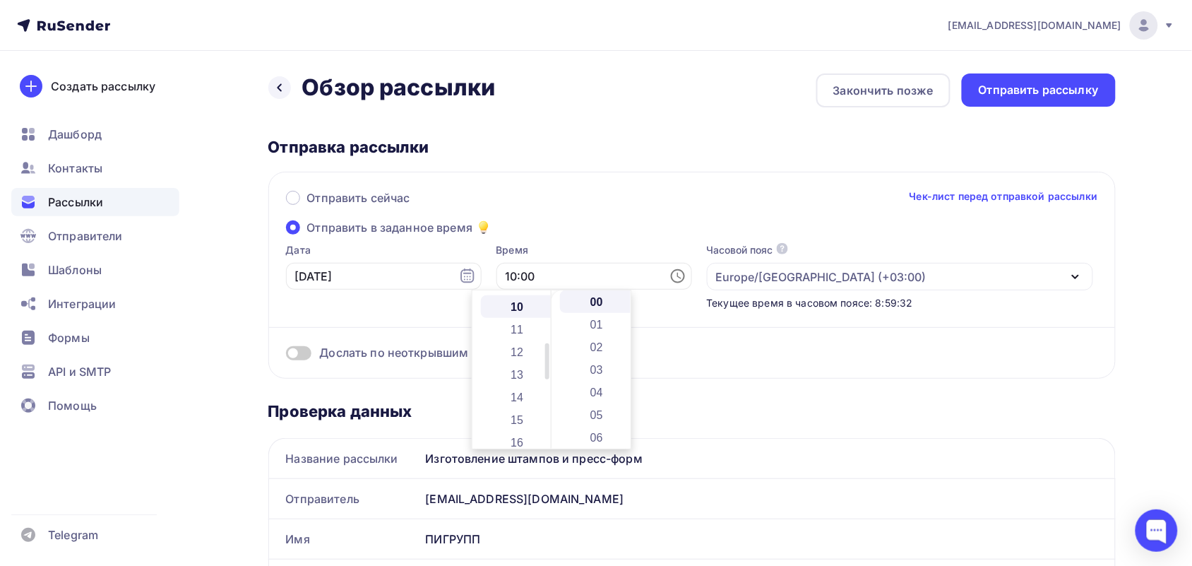
scroll to position [226, 0]
click at [601, 212] on div "Отправить сейчас Чек-лист перед отправкой рассылки" at bounding box center [692, 204] width 812 height 30
click at [451, 301] on div "Дата 09.10.2025" at bounding box center [384, 276] width 196 height 67
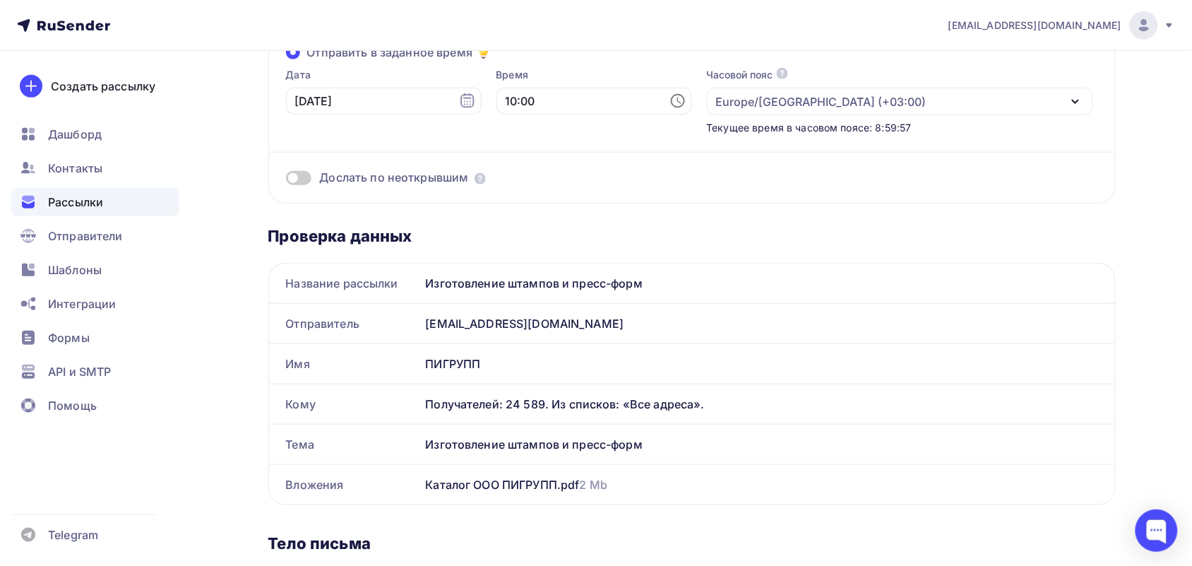
scroll to position [177, 0]
click at [290, 170] on span at bounding box center [298, 177] width 25 height 14
click at [286, 179] on input "checkbox" at bounding box center [286, 179] width 0 height 0
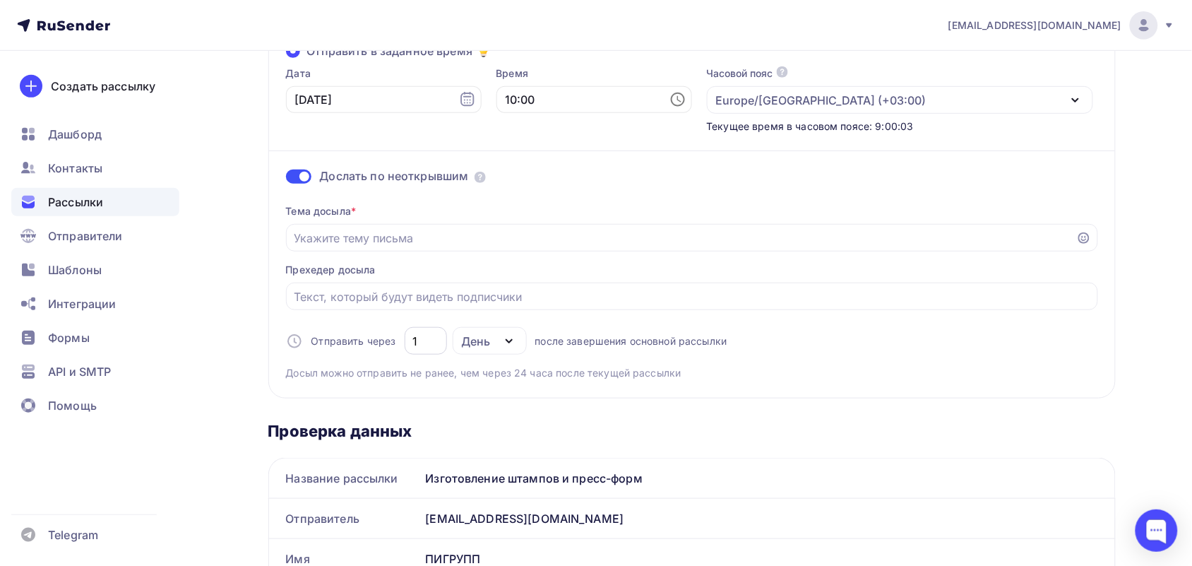
click at [442, 339] on div "1" at bounding box center [426, 341] width 42 height 28
click at [437, 341] on input "1" at bounding box center [426, 341] width 26 height 17
click at [482, 328] on div "День" at bounding box center [490, 341] width 74 height 28
click at [447, 346] on div "Отправить через 1 День День Часы после завершения основной рассылки" at bounding box center [507, 341] width 442 height 28
click at [384, 230] on input "Отправить в заданное время" at bounding box center [681, 238] width 775 height 17
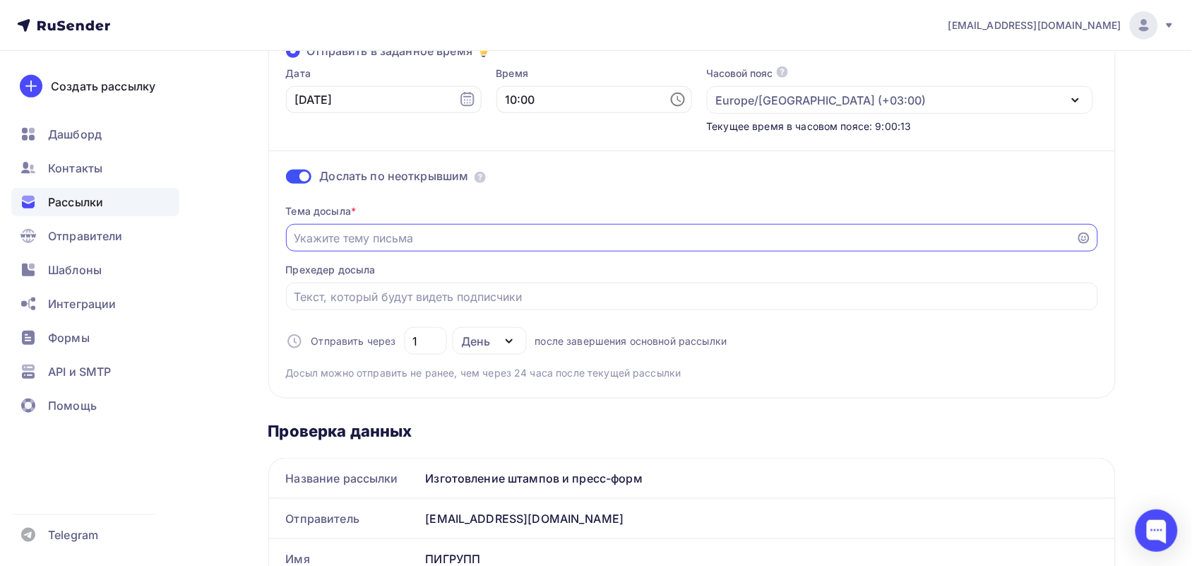
click at [355, 210] on span "*" at bounding box center [353, 211] width 5 height 12
click at [375, 235] on input "Отправить в заданное время" at bounding box center [681, 238] width 775 height 17
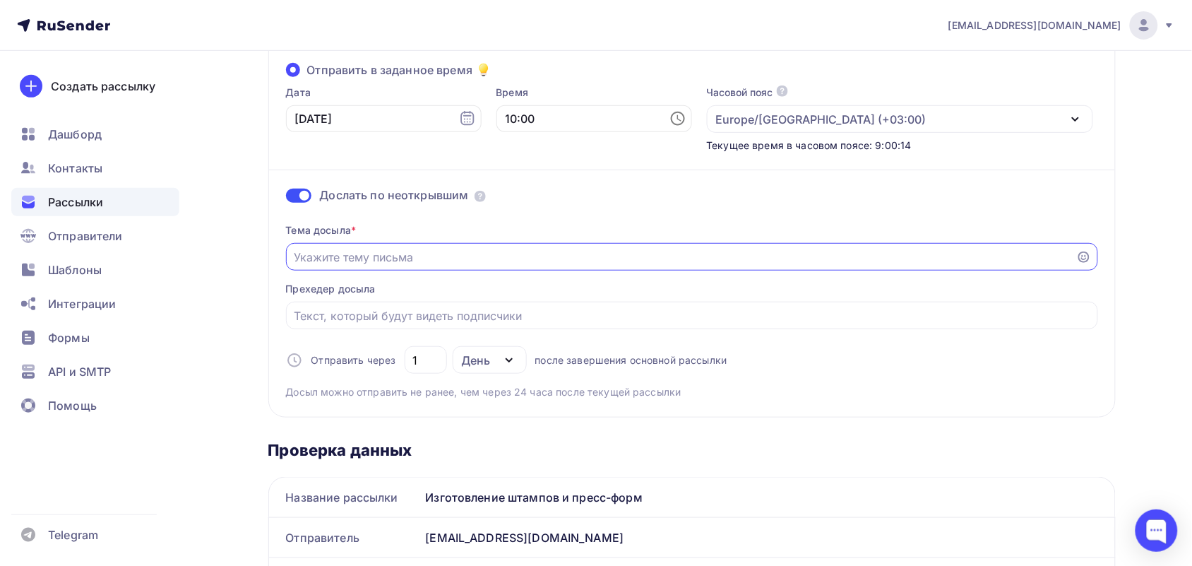
scroll to position [0, 0]
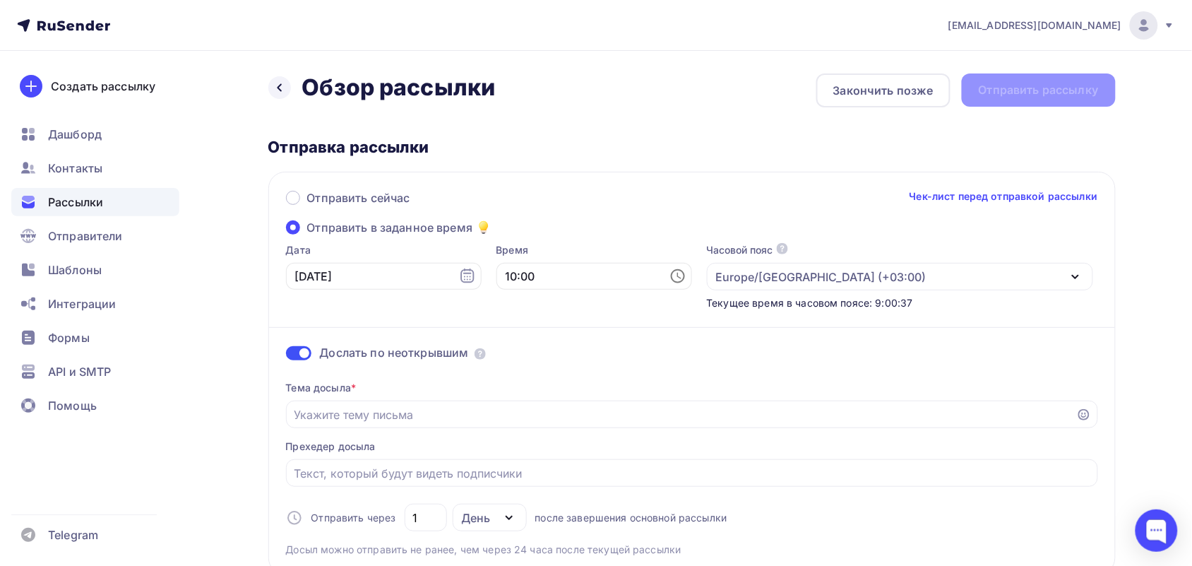
drag, startPoint x: 312, startPoint y: 354, endPoint x: 298, endPoint y: 357, distance: 13.9
click at [298, 357] on div "Дослать по неоткрывшим" at bounding box center [692, 353] width 812 height 16
click at [298, 357] on span at bounding box center [298, 353] width 25 height 14
click at [286, 355] on input "checkbox" at bounding box center [286, 355] width 0 height 0
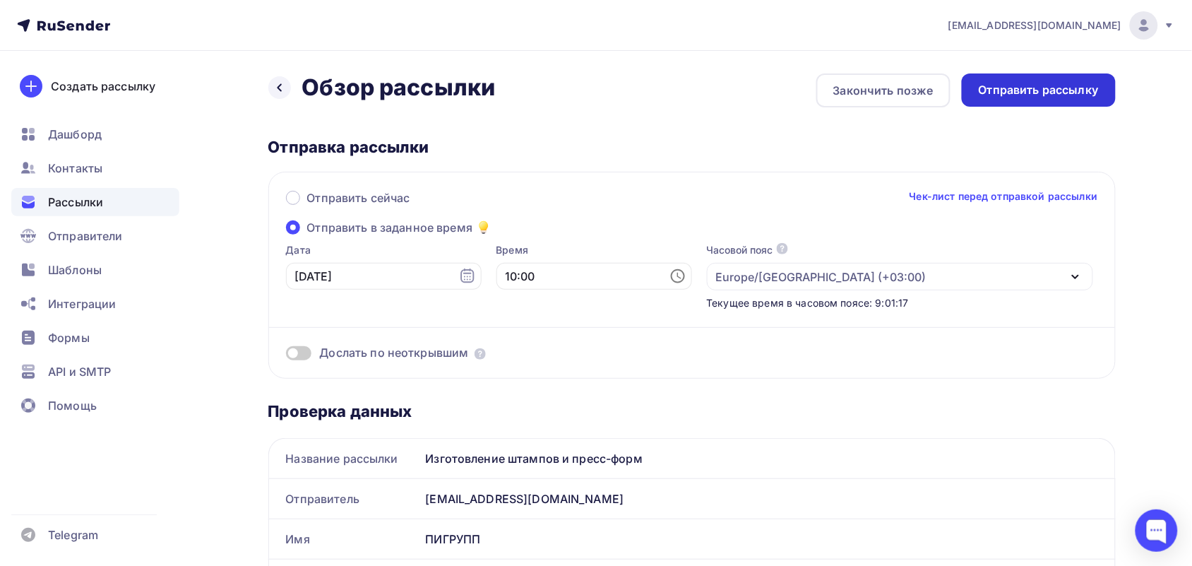
click at [1084, 96] on div "Отправить рассылку" at bounding box center [1039, 90] width 120 height 16
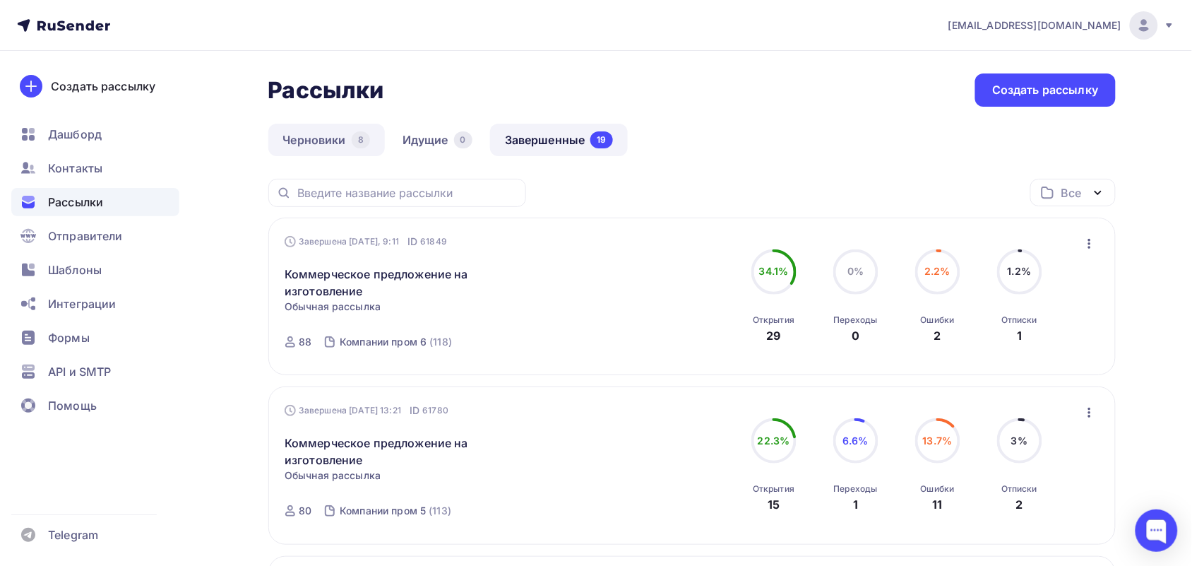
click at [348, 138] on link "Черновики 8" at bounding box center [326, 140] width 117 height 32
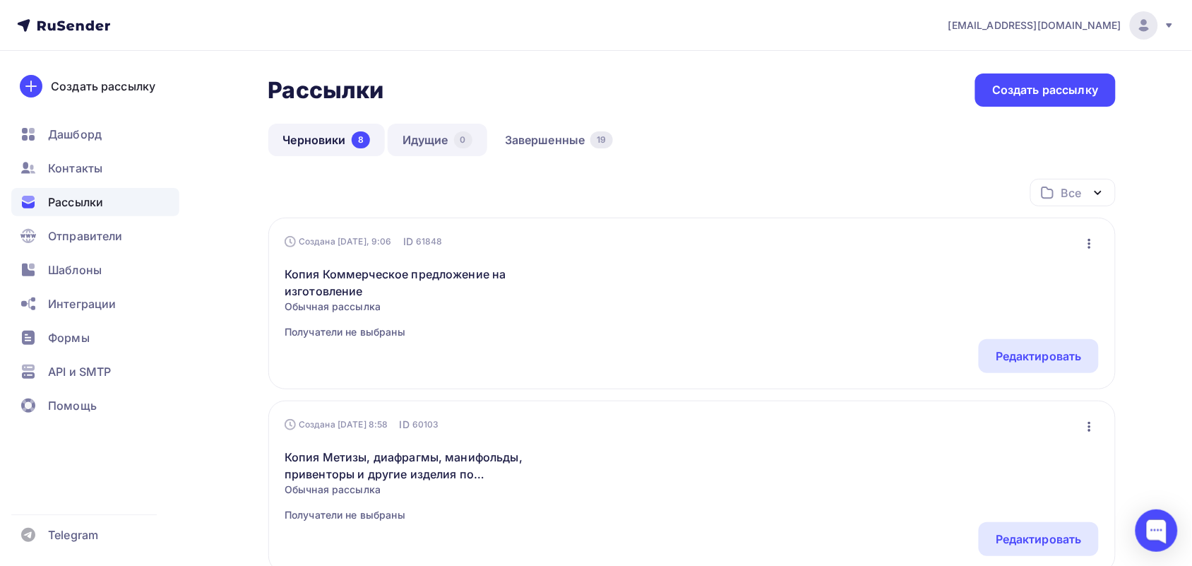
click at [471, 136] on div "0" at bounding box center [463, 139] width 18 height 17
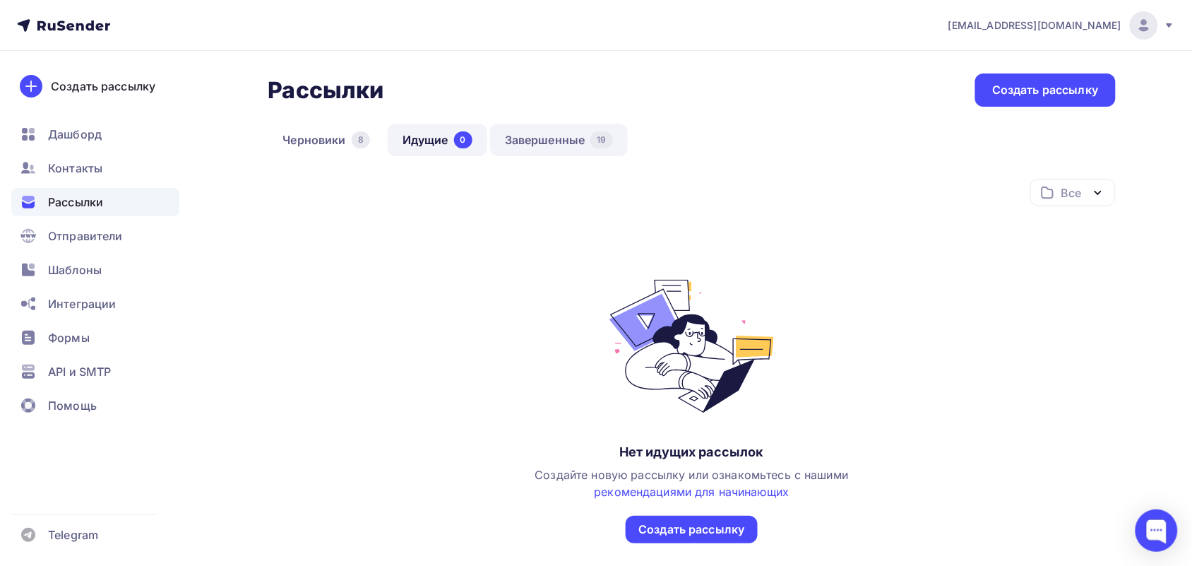
click at [574, 141] on link "Завершенные 19" at bounding box center [559, 140] width 138 height 32
